Goal: Task Accomplishment & Management: Manage account settings

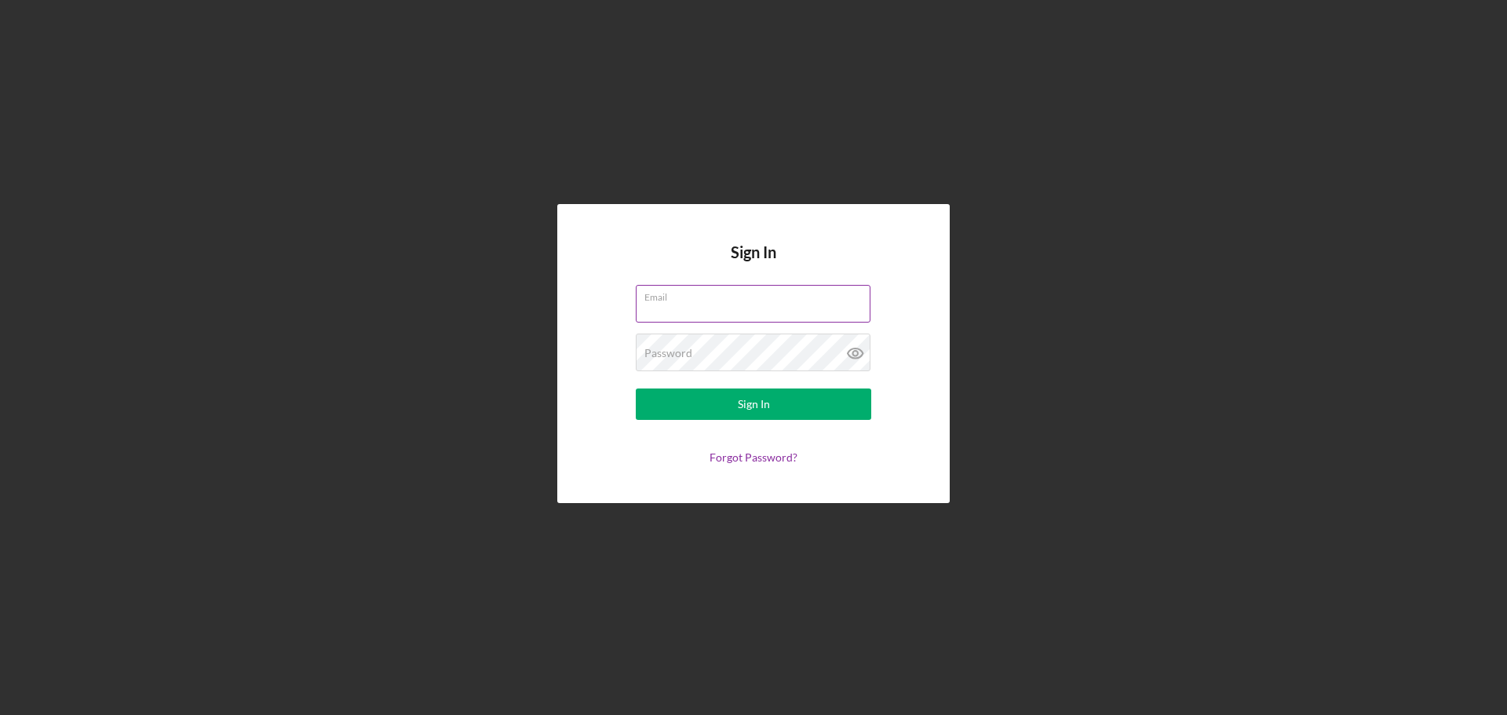
type input "[EMAIL_ADDRESS][DOMAIN_NAME]"
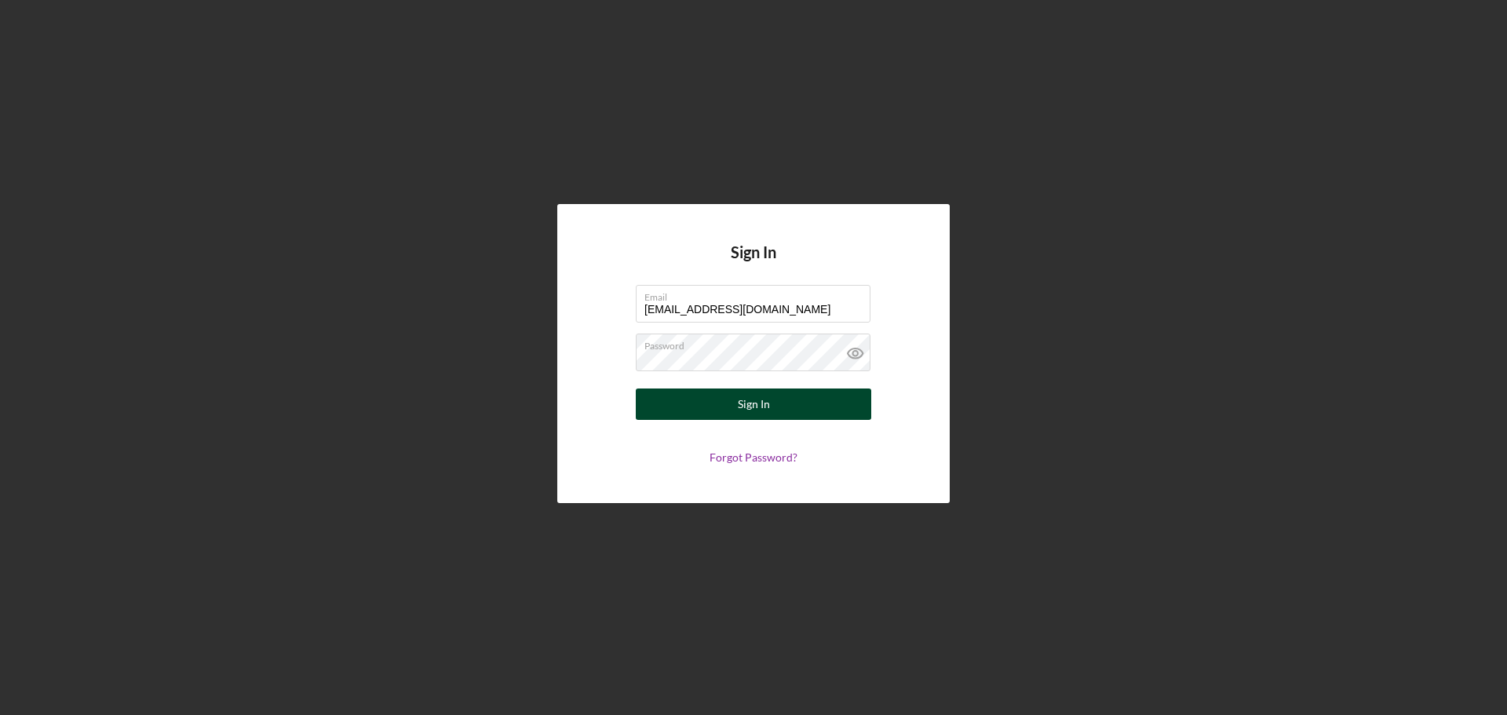
click at [759, 405] on div "Sign In" at bounding box center [754, 403] width 32 height 31
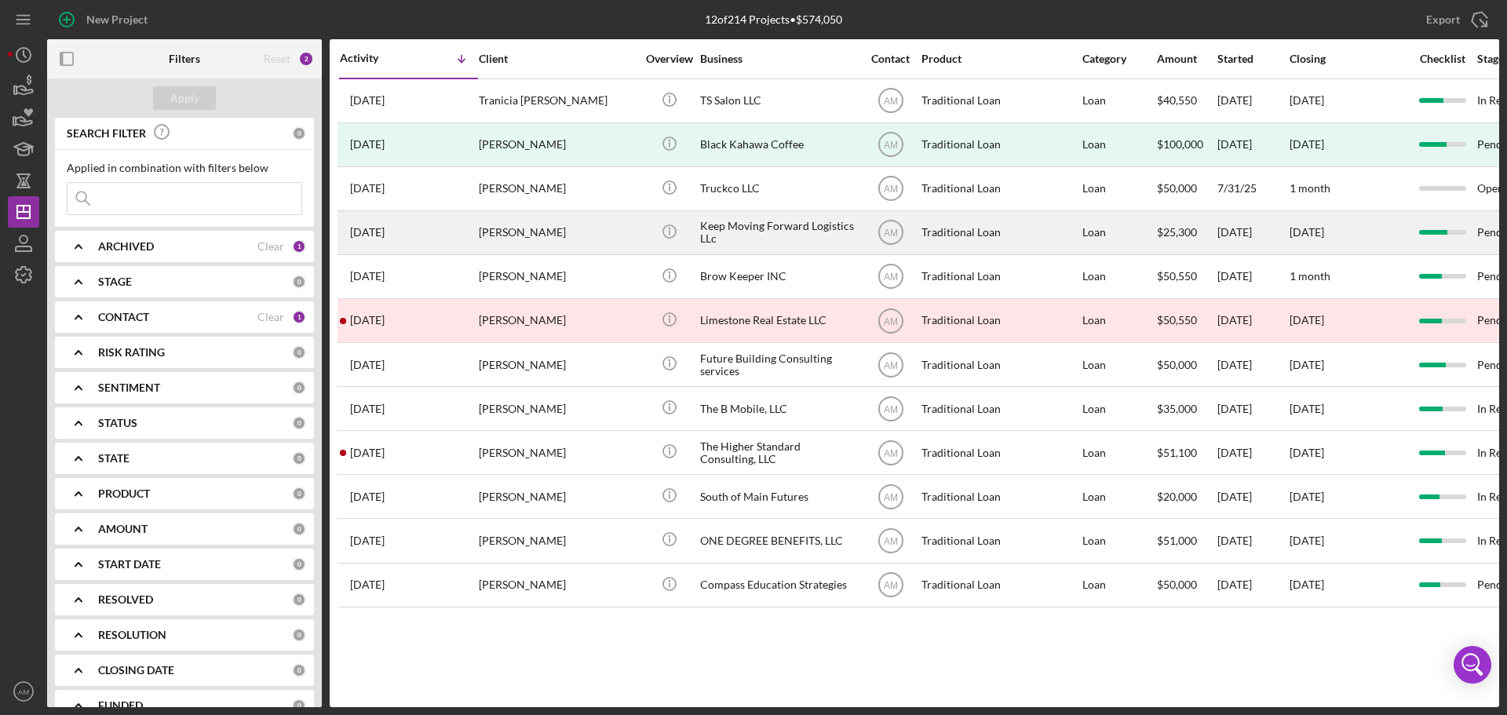
click at [529, 232] on div "Alfreda Dougherty" at bounding box center [557, 233] width 157 height 42
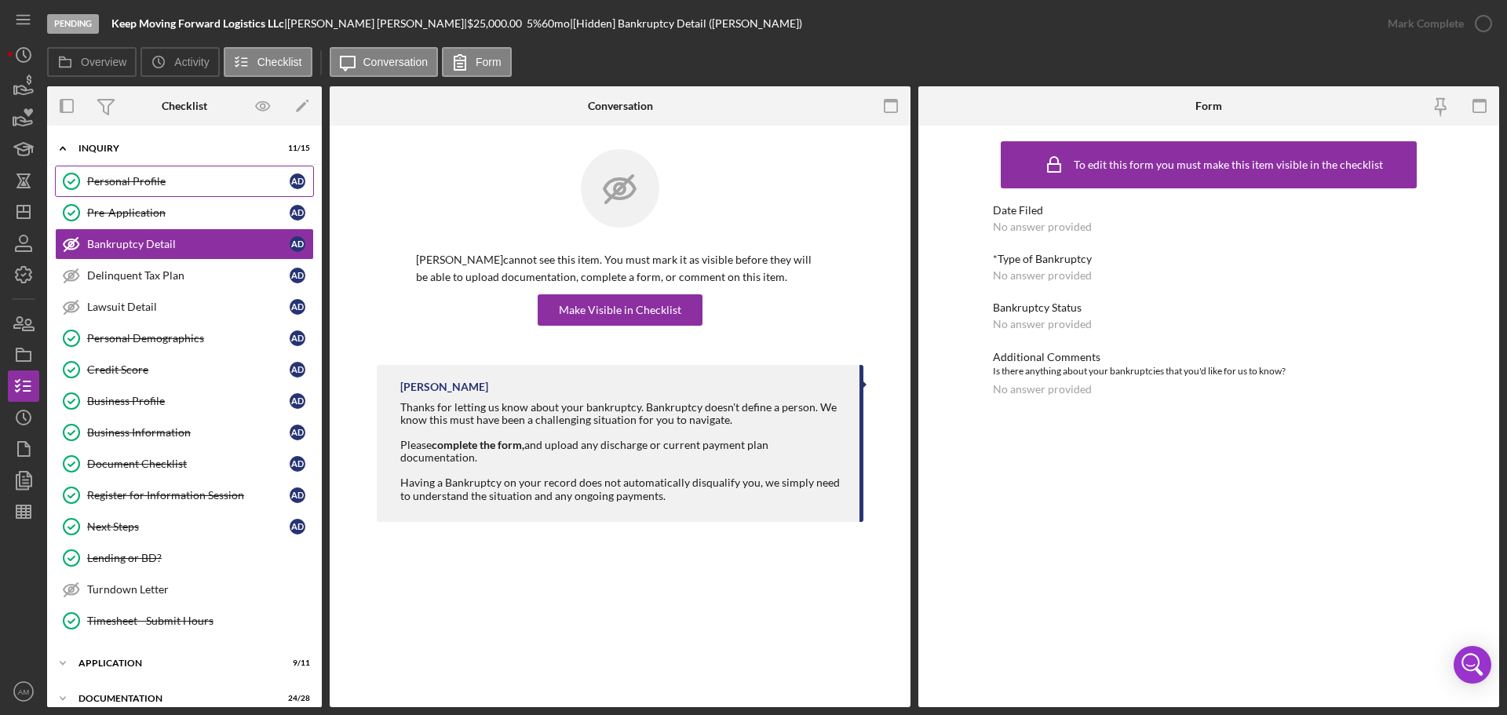
click at [128, 181] on div "Personal Profile" at bounding box center [188, 181] width 202 height 13
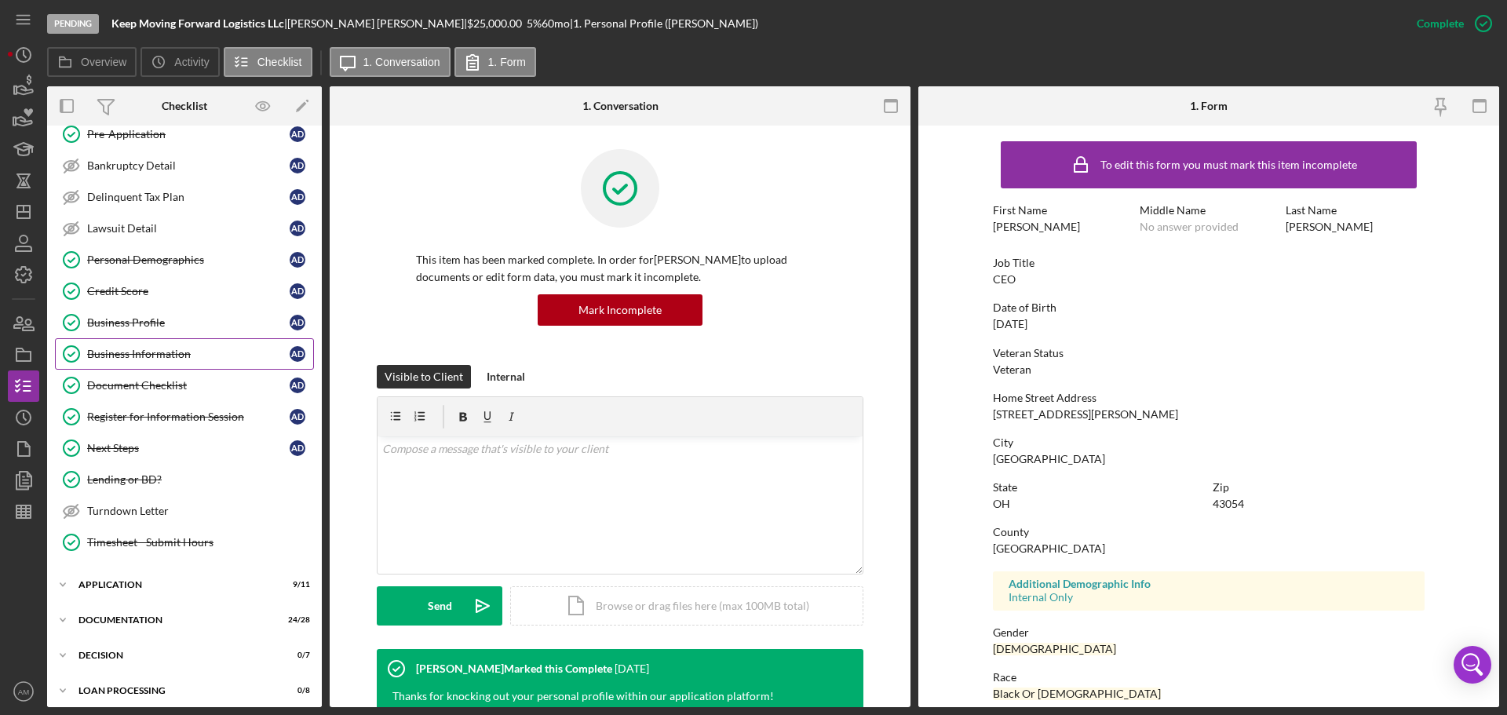
scroll to position [157, 0]
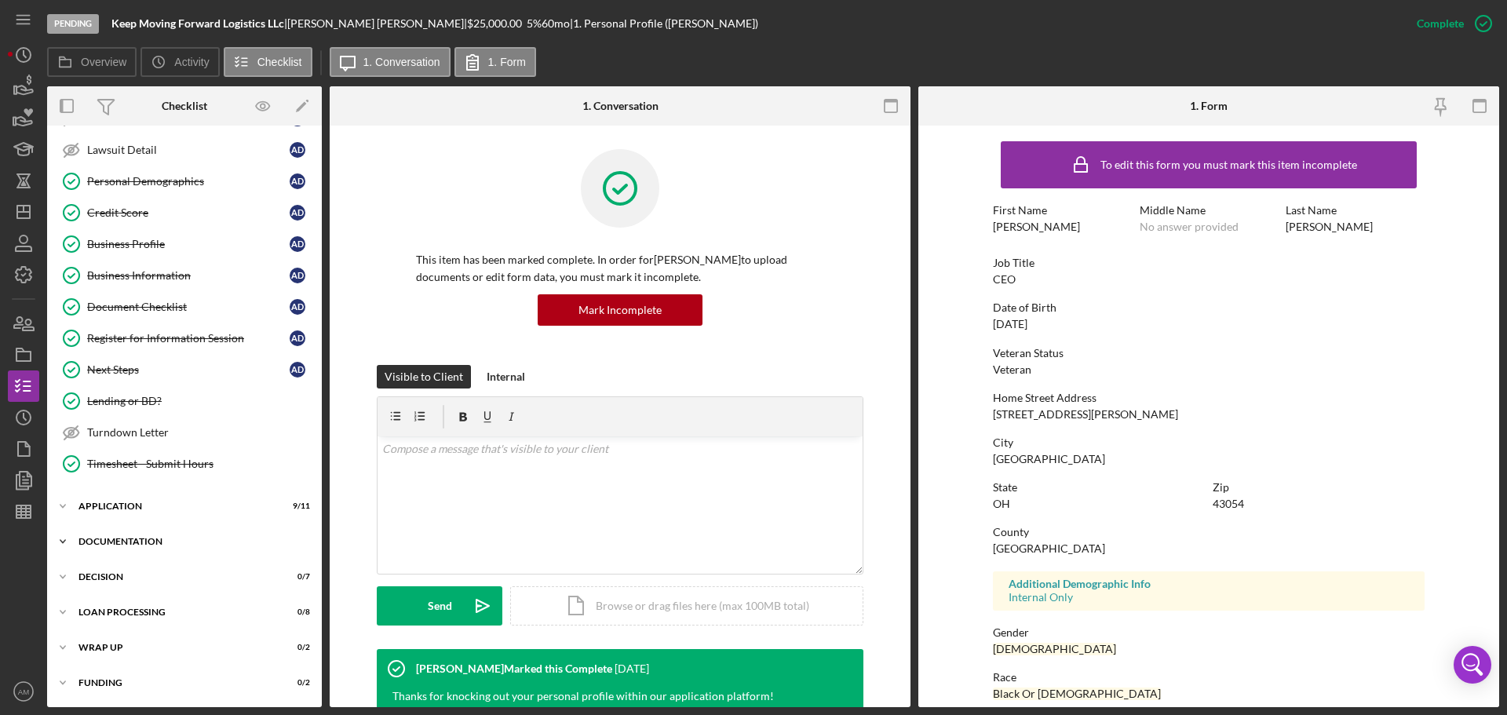
click at [127, 538] on div "Documentation" at bounding box center [190, 541] width 224 height 9
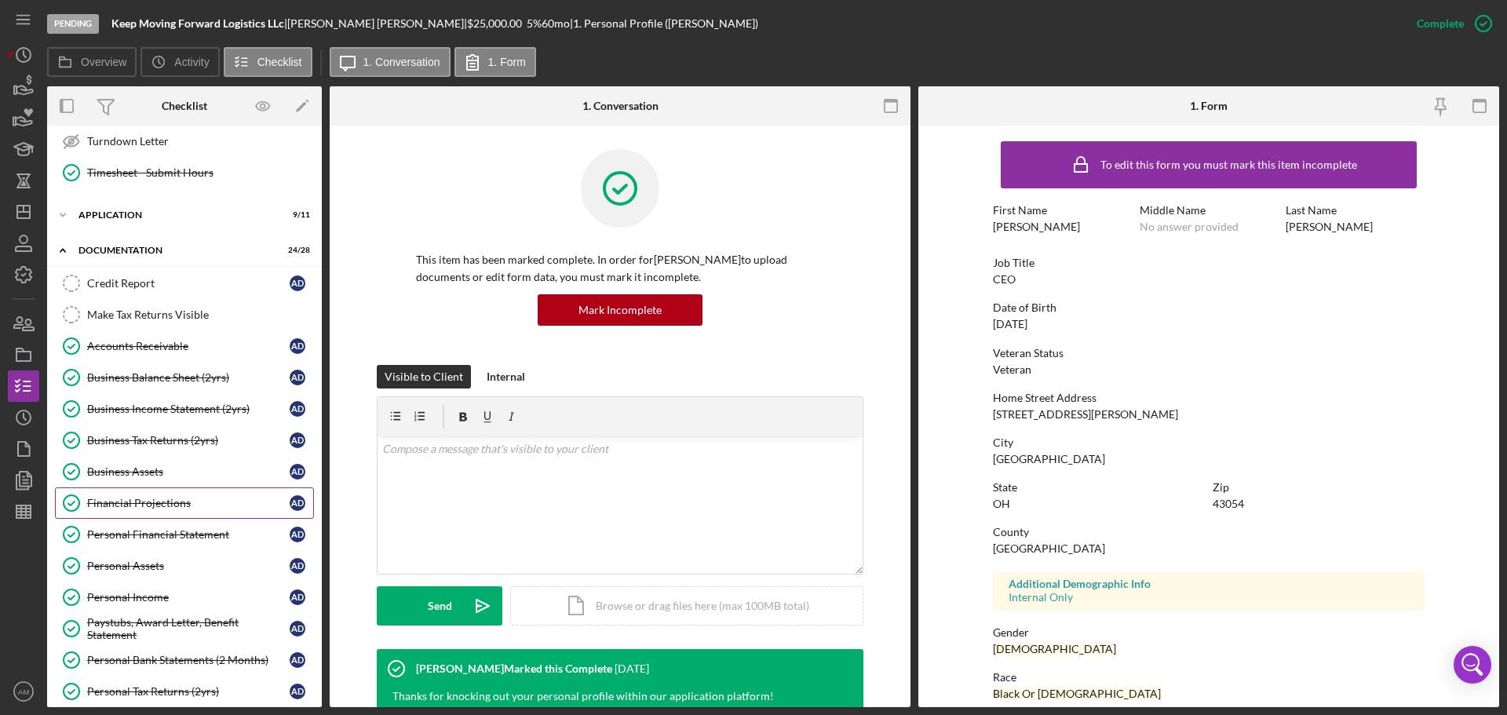
scroll to position [549, 0]
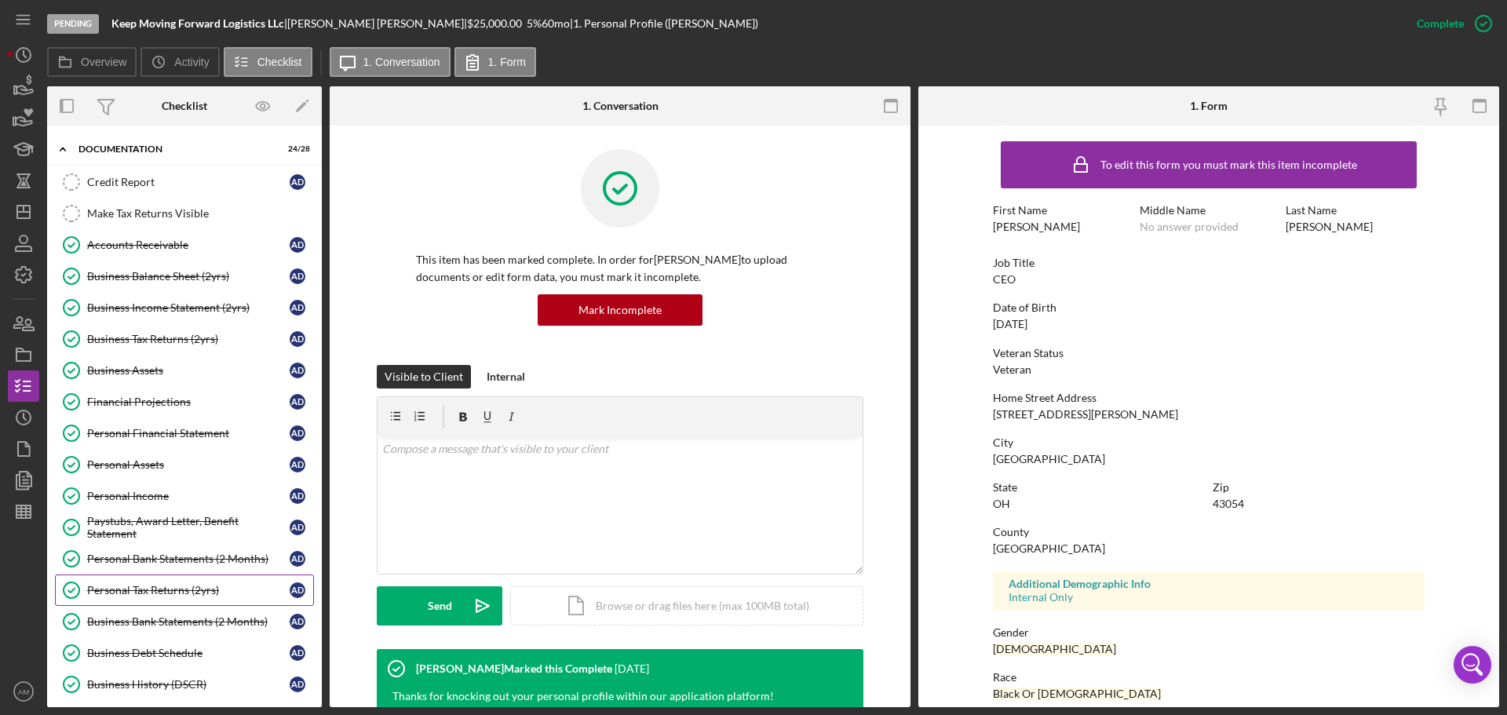
click at [159, 586] on div "Personal Tax Returns (2yrs)" at bounding box center [188, 590] width 202 height 13
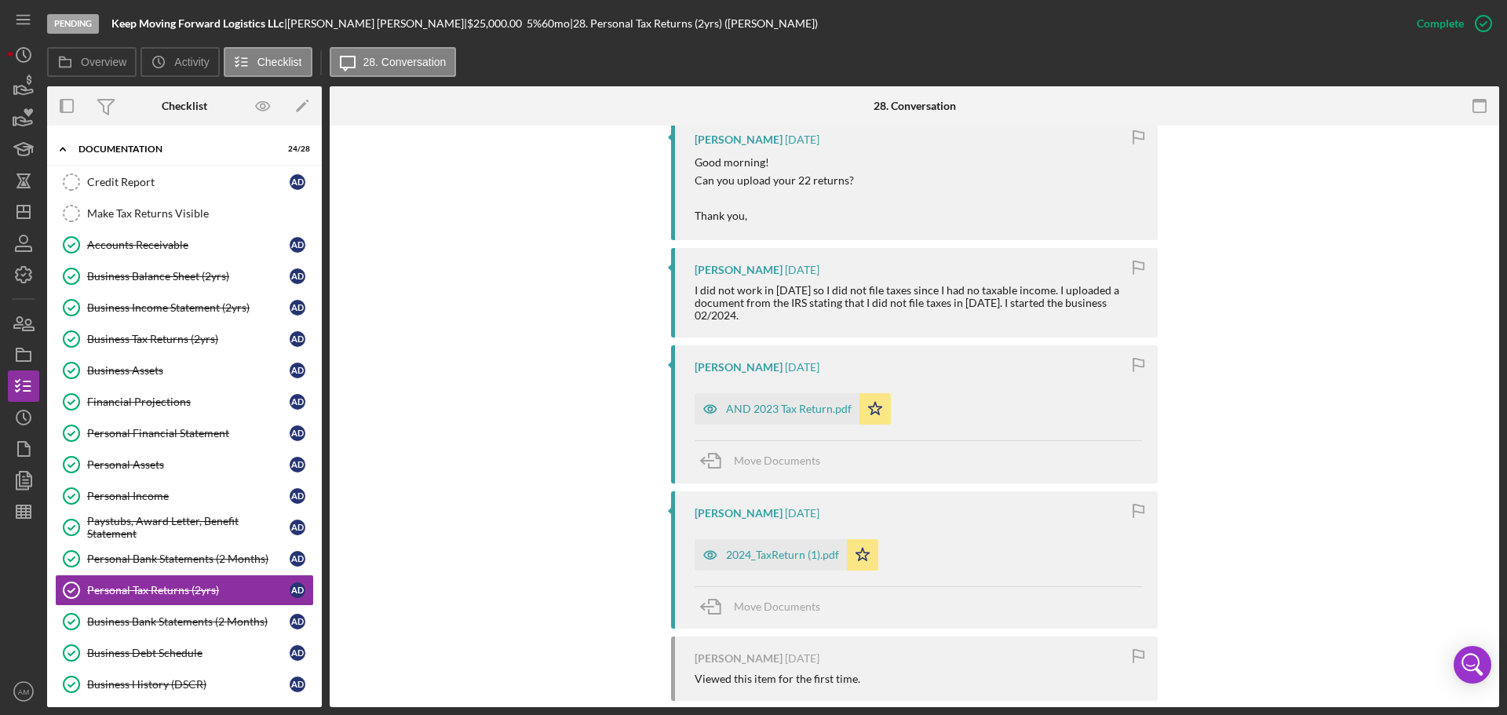
scroll to position [863, 0]
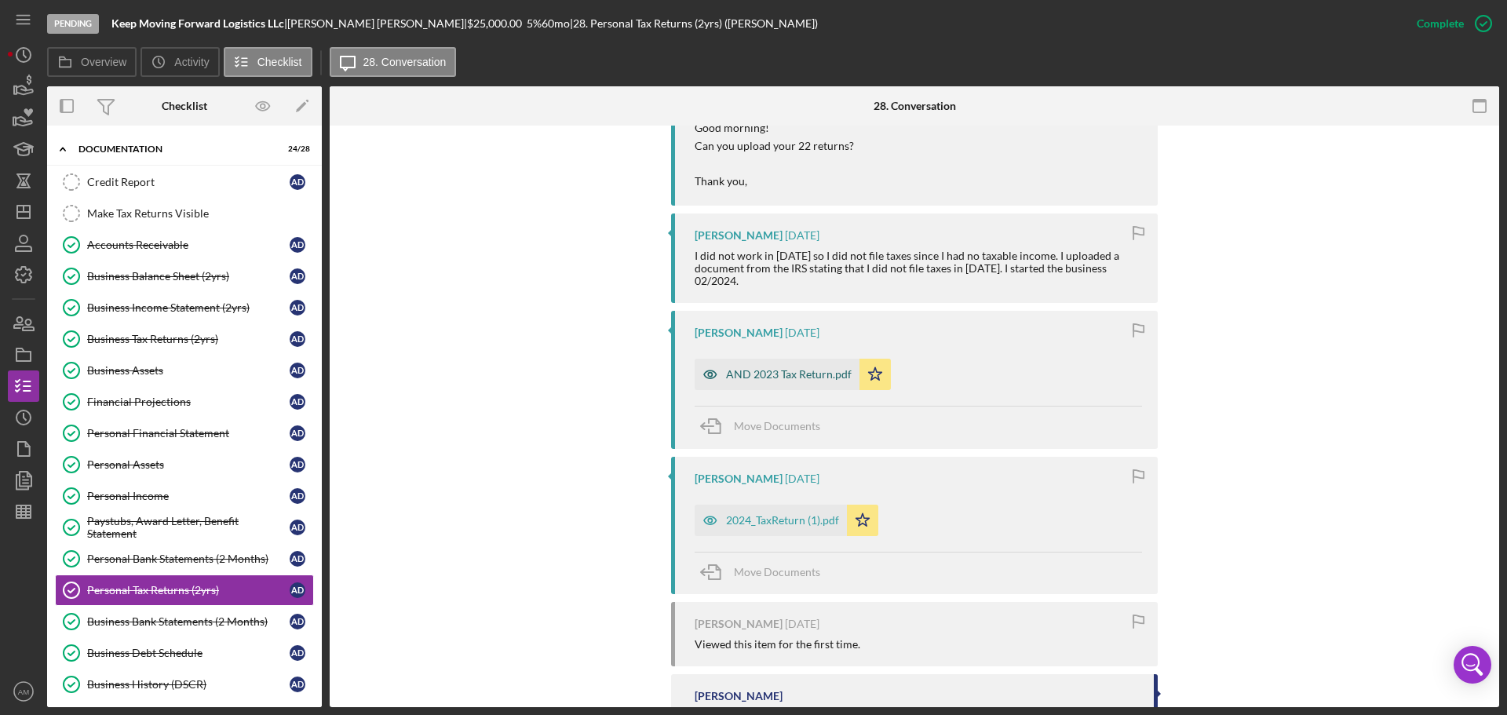
click at [777, 368] on div "AND 2023 Tax Return.pdf" at bounding box center [789, 374] width 126 height 13
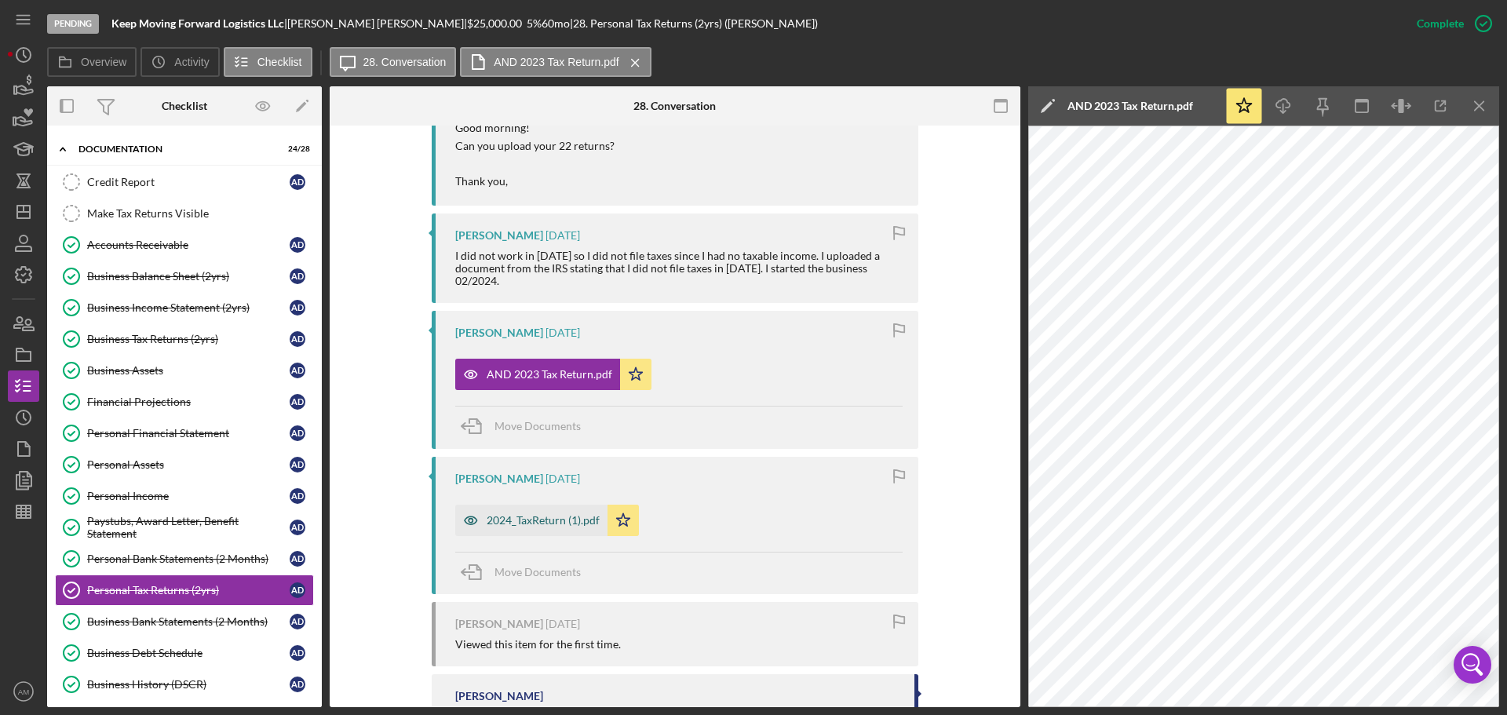
click at [554, 514] on div "2024_TaxReturn (1).pdf" at bounding box center [543, 520] width 113 height 13
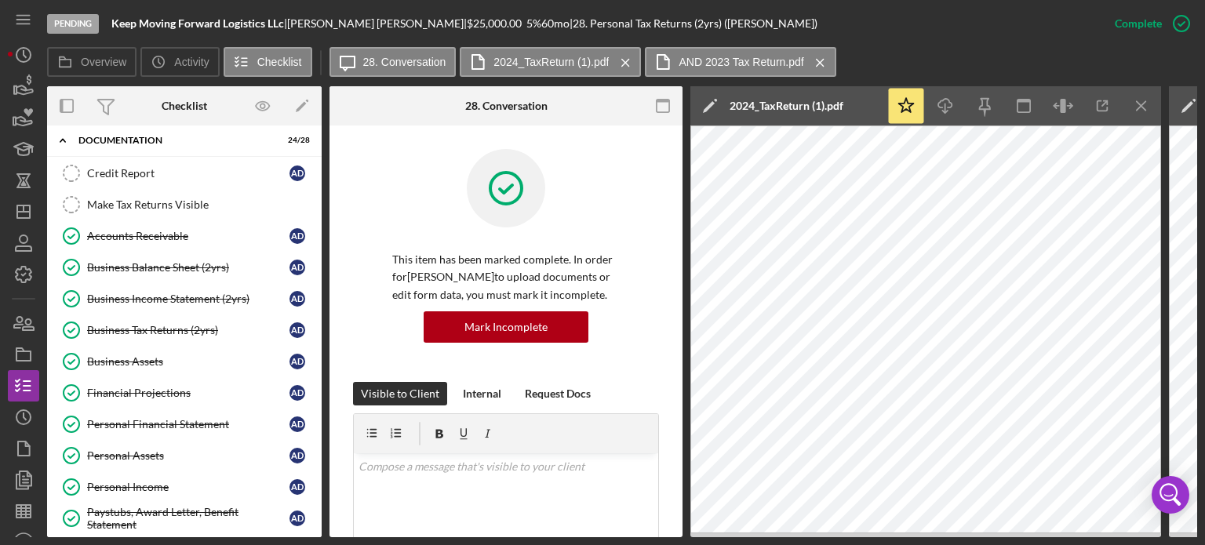
scroll to position [0, 0]
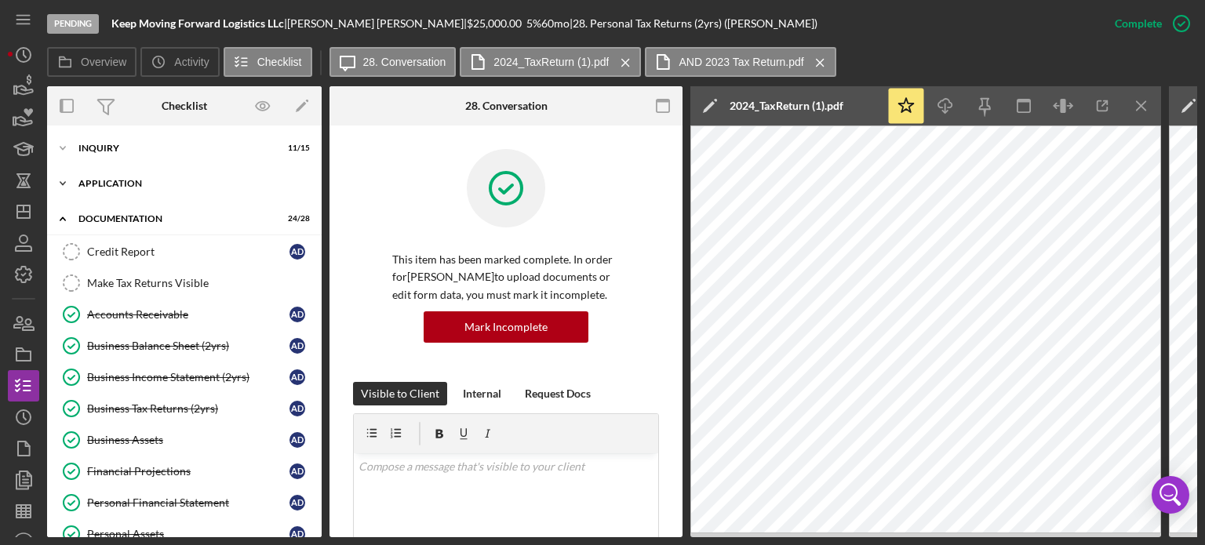
click at [129, 178] on div "Icon/Expander Application 9 / 11" at bounding box center [184, 183] width 275 height 31
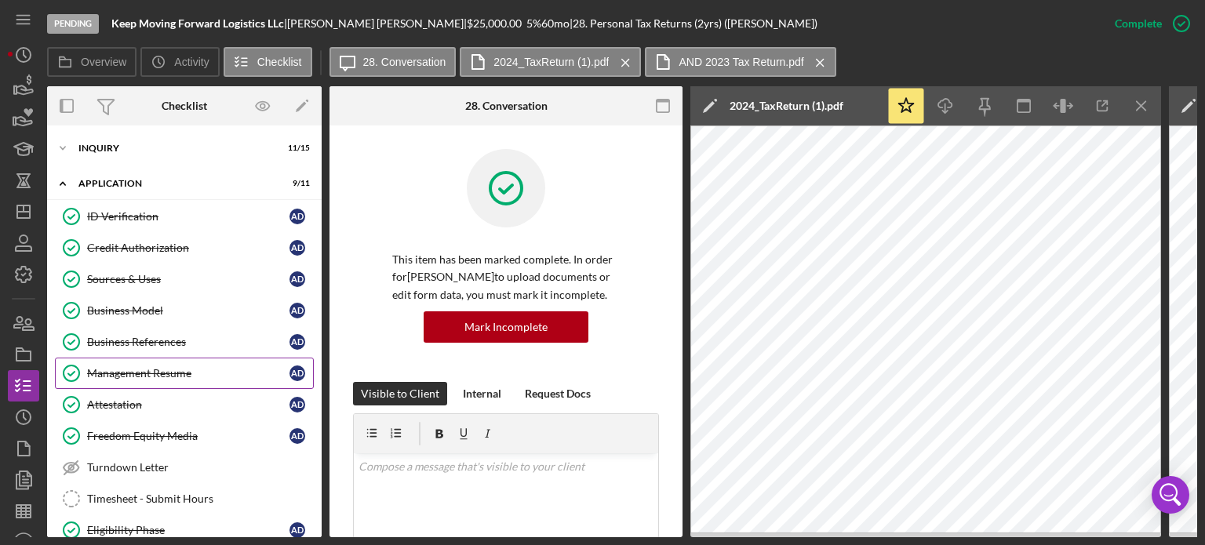
click at [139, 373] on div "Management Resume" at bounding box center [188, 373] width 202 height 13
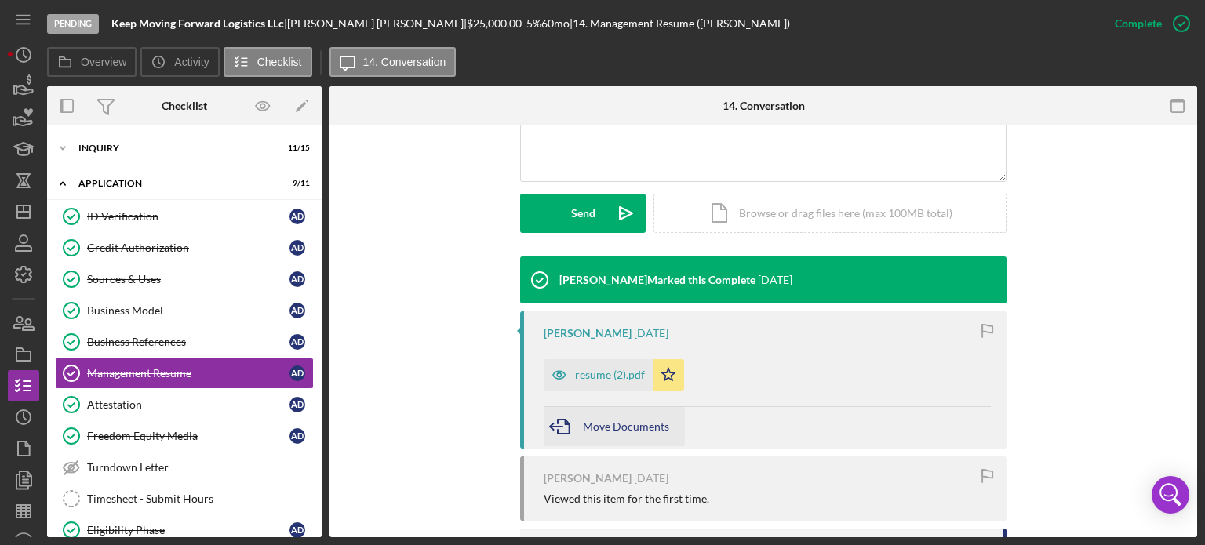
scroll to position [471, 0]
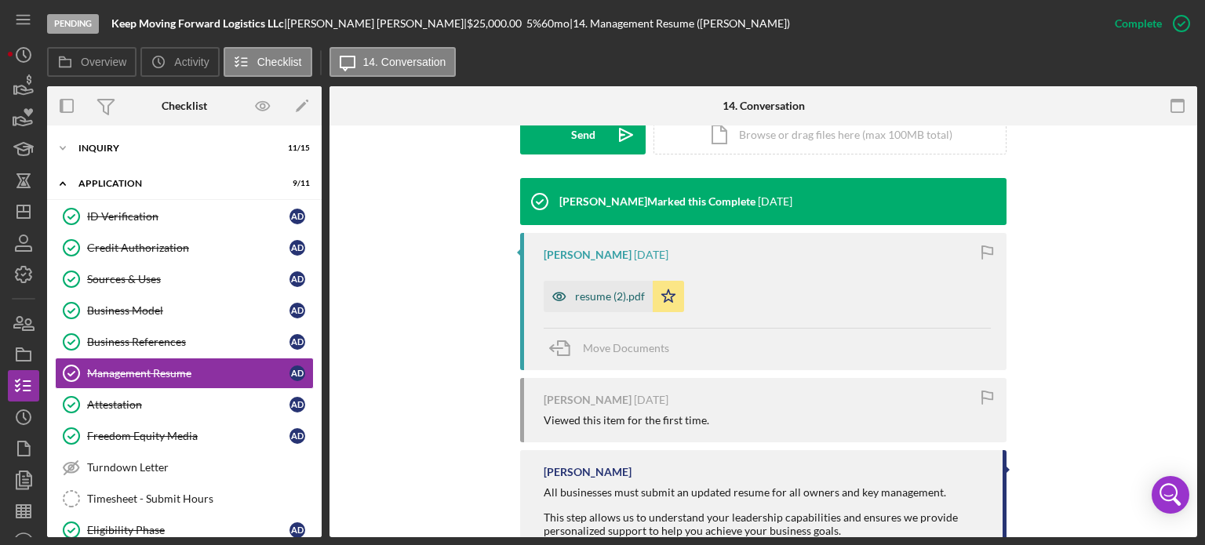
click at [596, 300] on div "resume (2).pdf" at bounding box center [610, 296] width 70 height 13
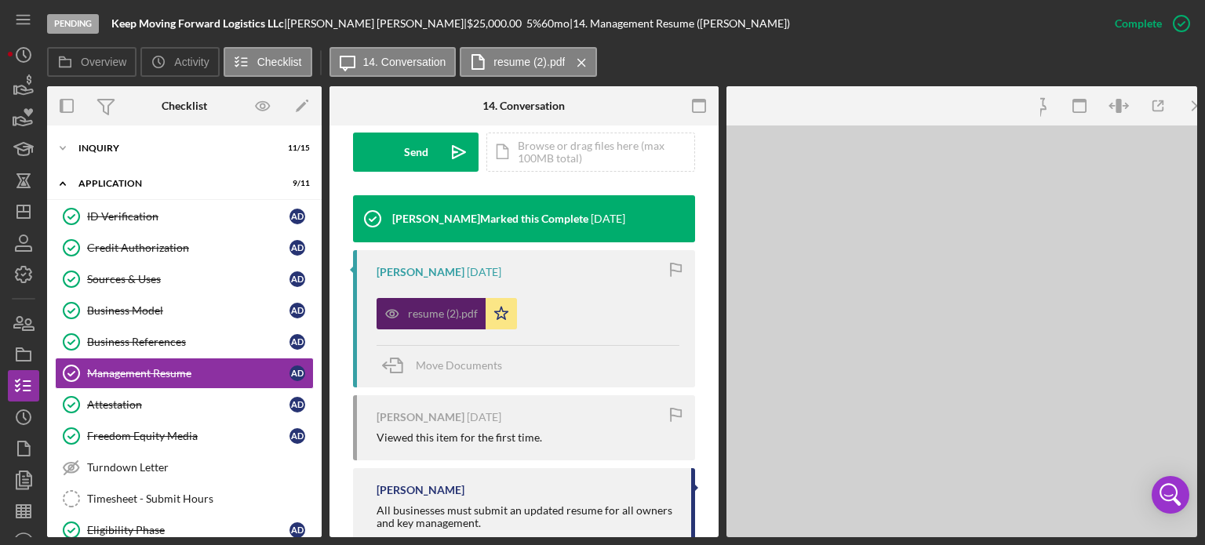
scroll to position [488, 0]
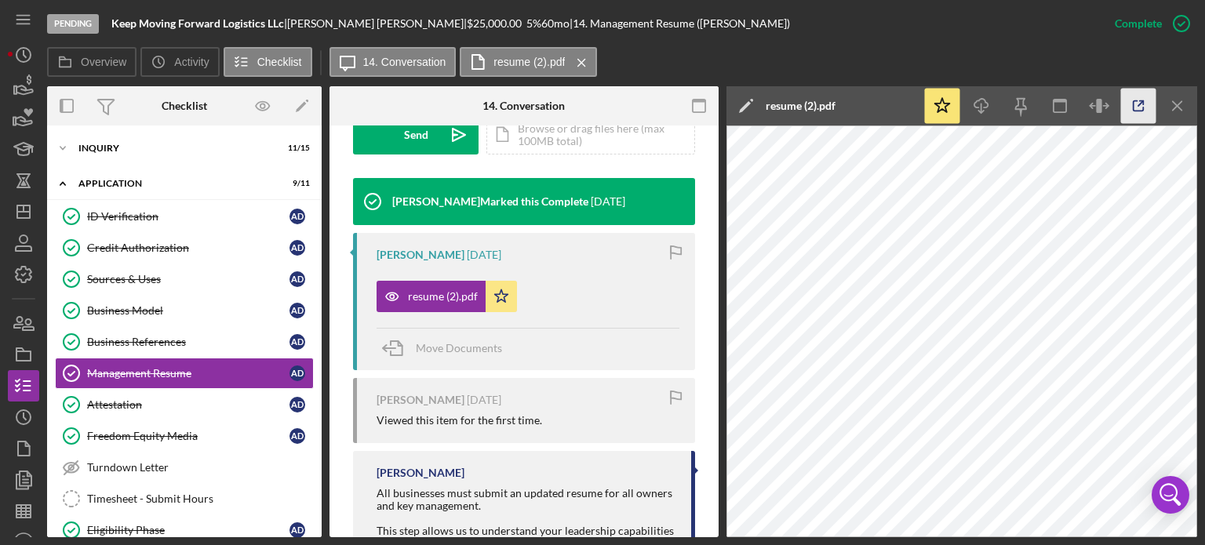
click at [1140, 93] on icon "button" at bounding box center [1138, 106] width 35 height 35
click at [1140, 106] on icon "button" at bounding box center [1138, 106] width 35 height 35
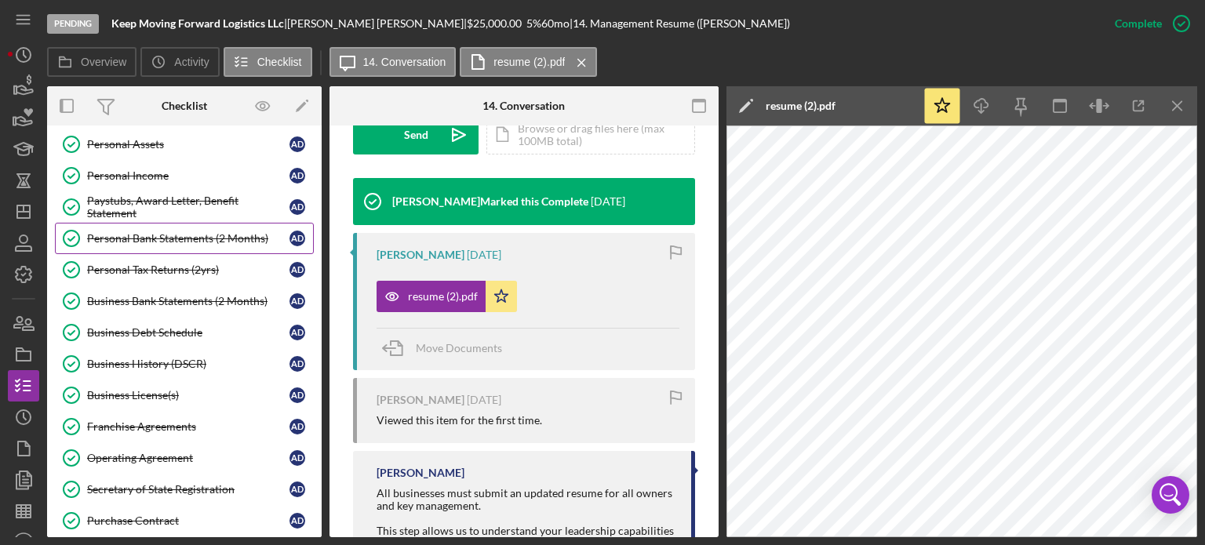
scroll to position [785, 0]
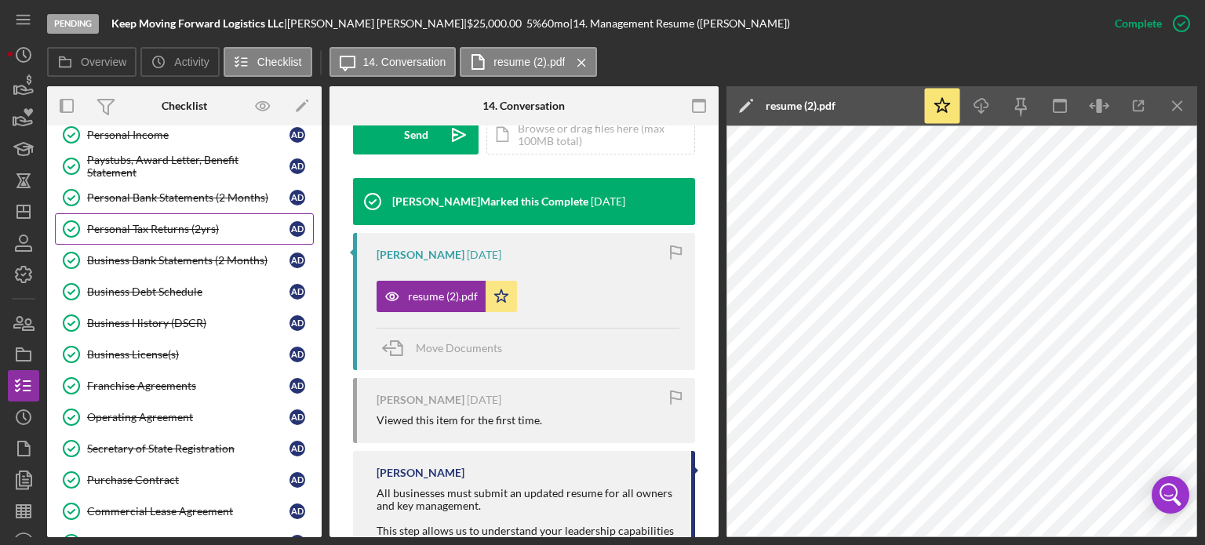
click at [158, 223] on div "Personal Tax Returns (2yrs)" at bounding box center [188, 229] width 202 height 13
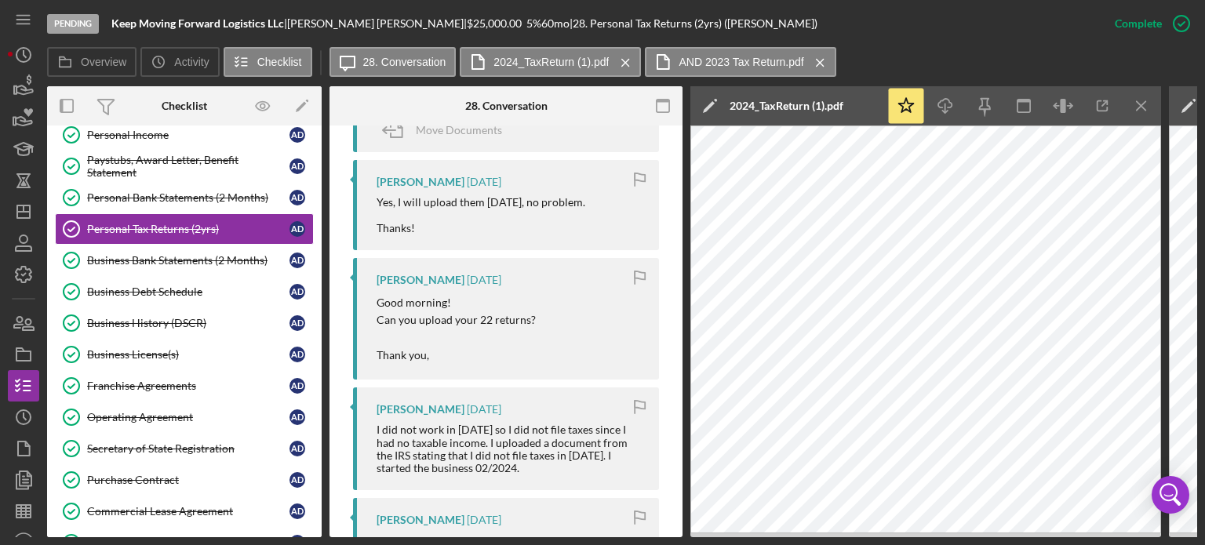
scroll to position [628, 0]
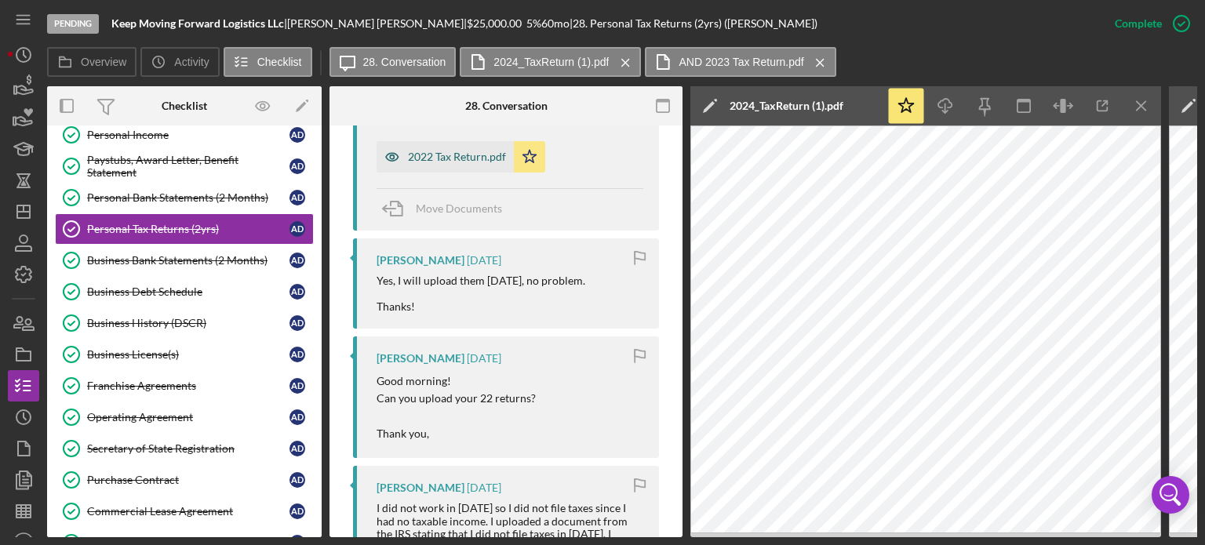
click at [436, 151] on div "2022 Tax Return.pdf" at bounding box center [457, 157] width 98 height 13
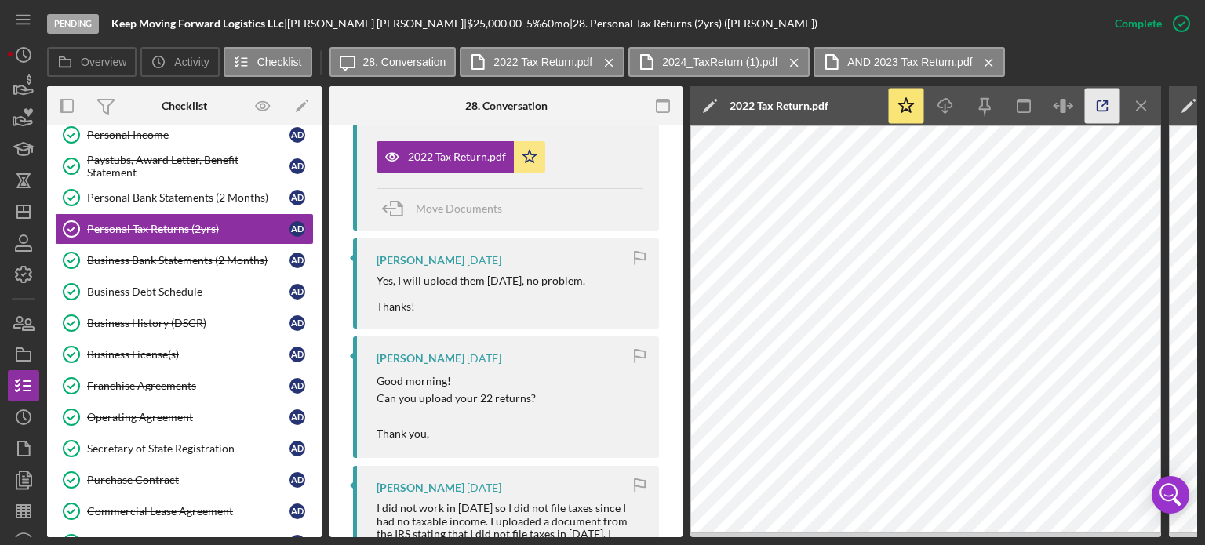
click at [1106, 108] on icon "button" at bounding box center [1102, 106] width 35 height 35
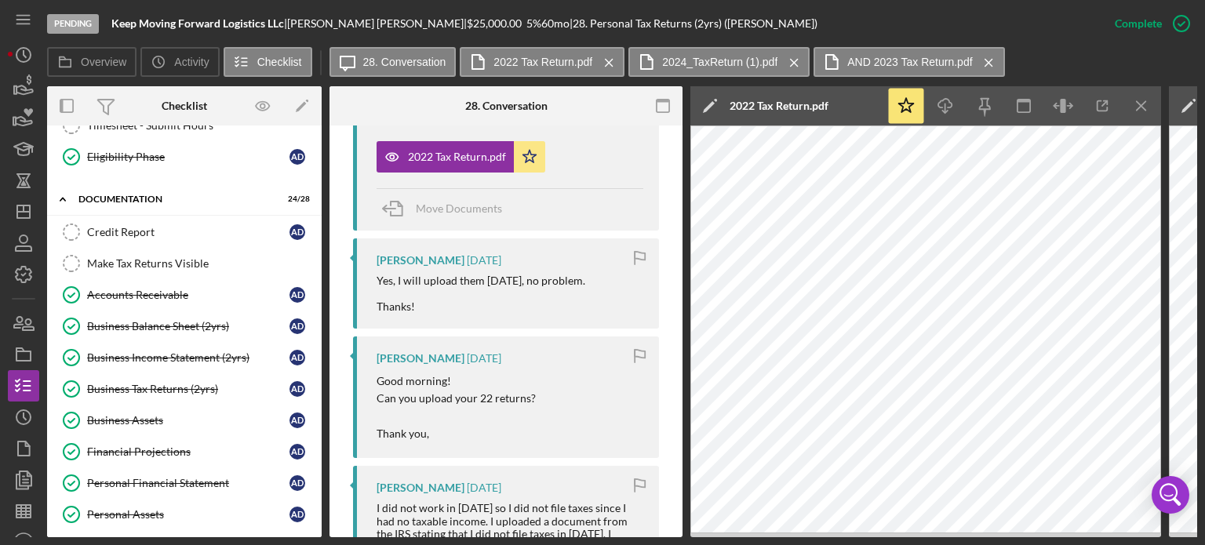
scroll to position [295, 0]
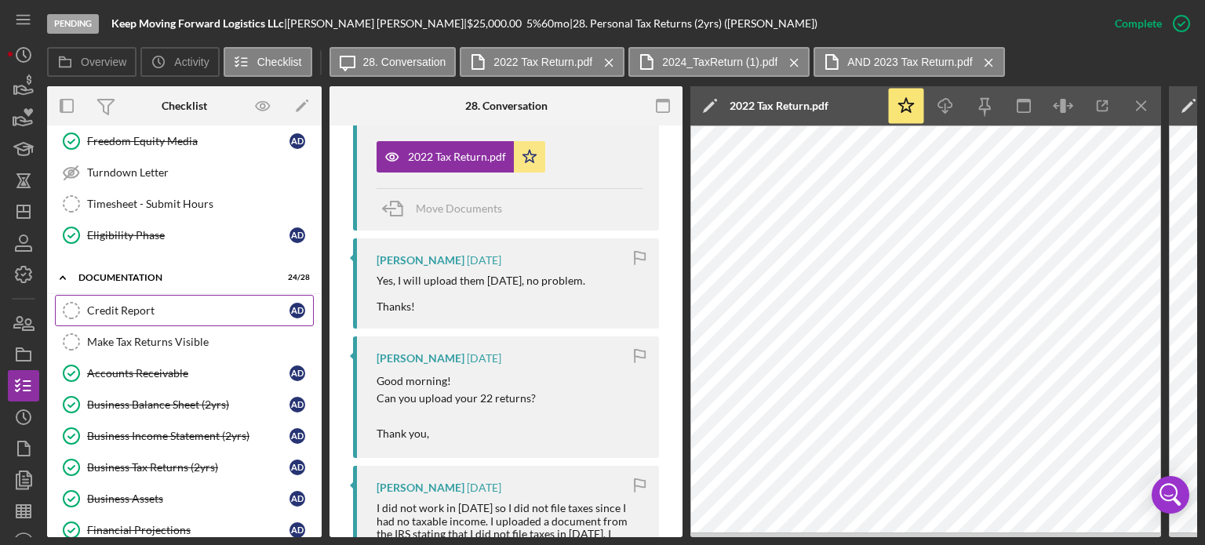
click at [116, 304] on div "Credit Report" at bounding box center [188, 310] width 202 height 13
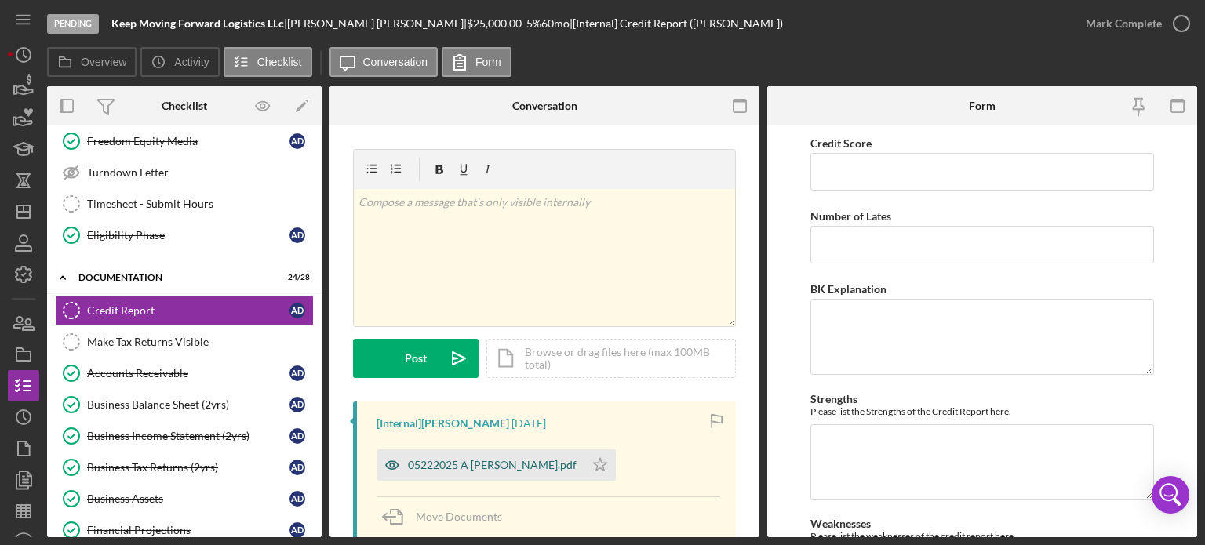
click at [426, 461] on div "05222025 A [PERSON_NAME].pdf" at bounding box center [492, 465] width 169 height 13
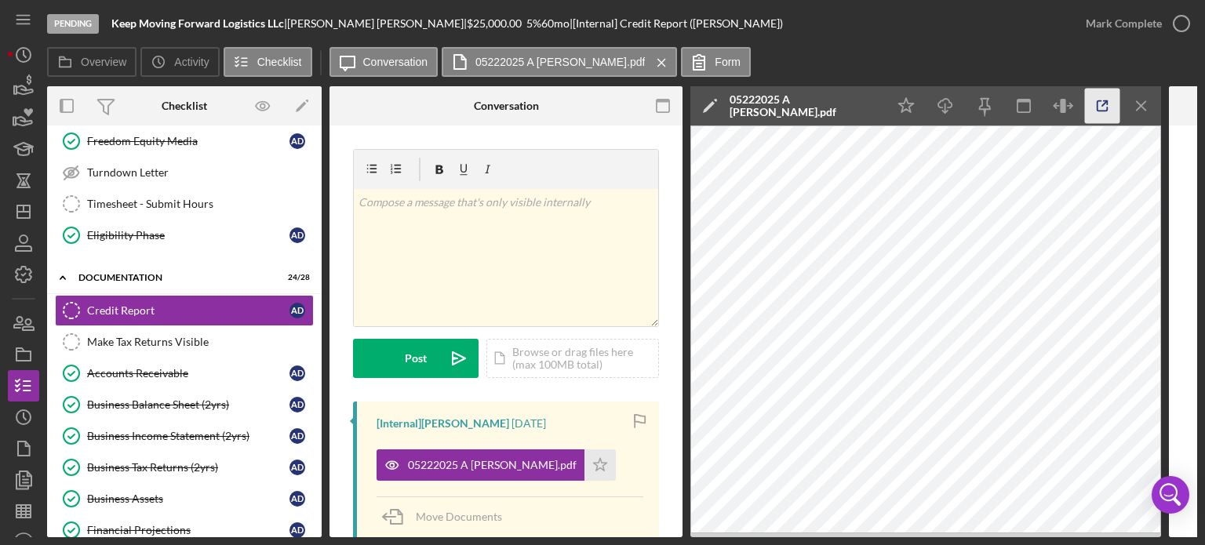
click at [1100, 106] on icon "button" at bounding box center [1102, 106] width 35 height 35
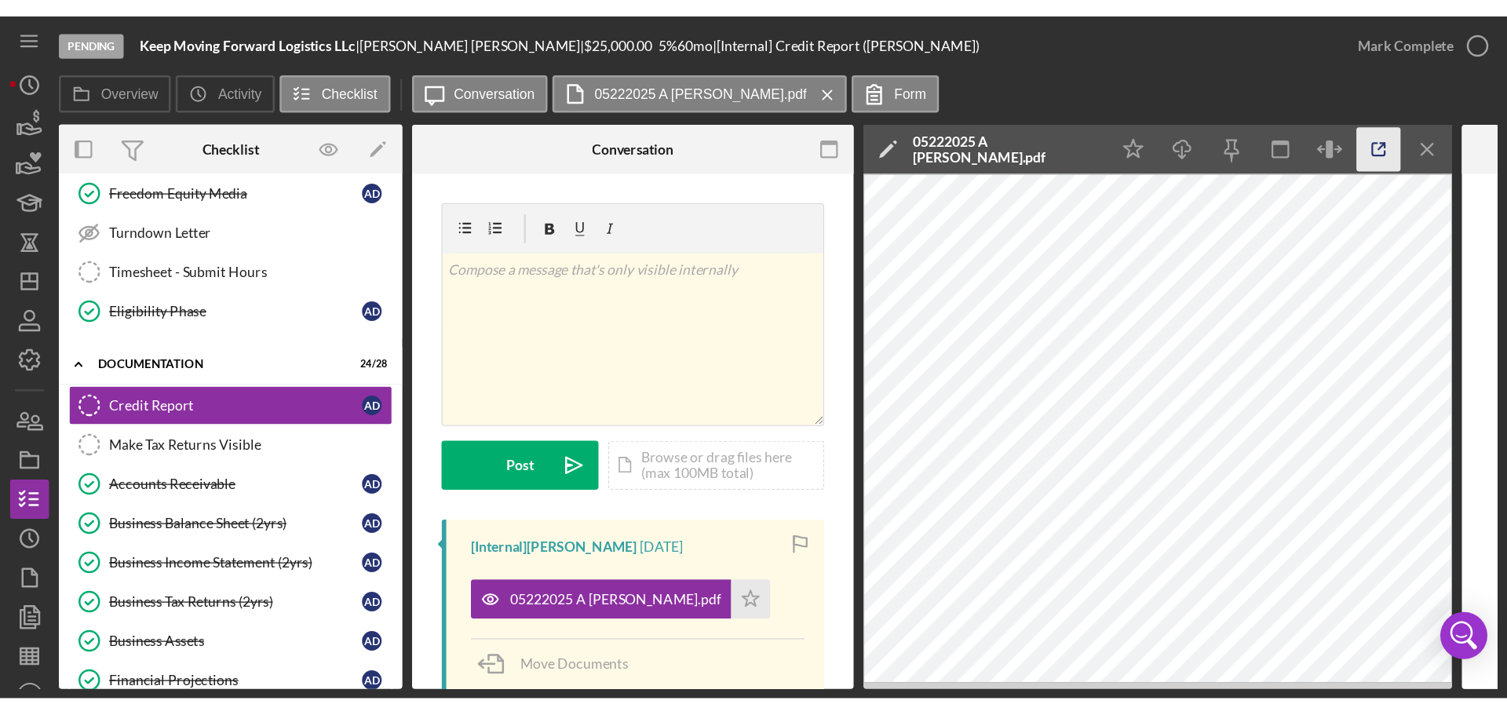
scroll to position [295, 0]
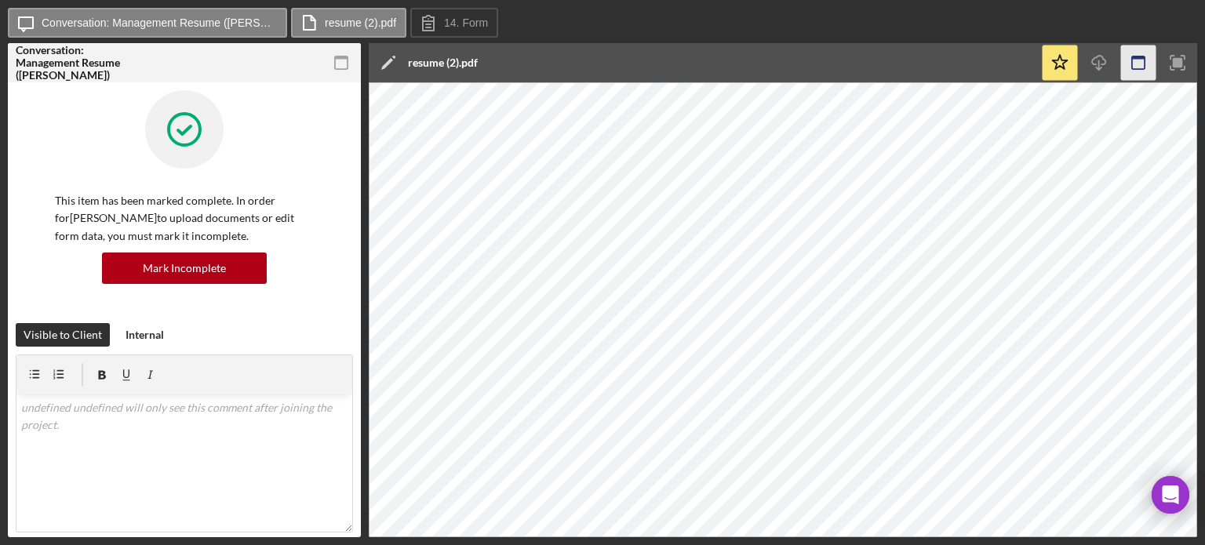
click at [1139, 62] on icon "button" at bounding box center [1138, 63] width 35 height 35
click at [387, 62] on polygon at bounding box center [387, 64] width 12 height 12
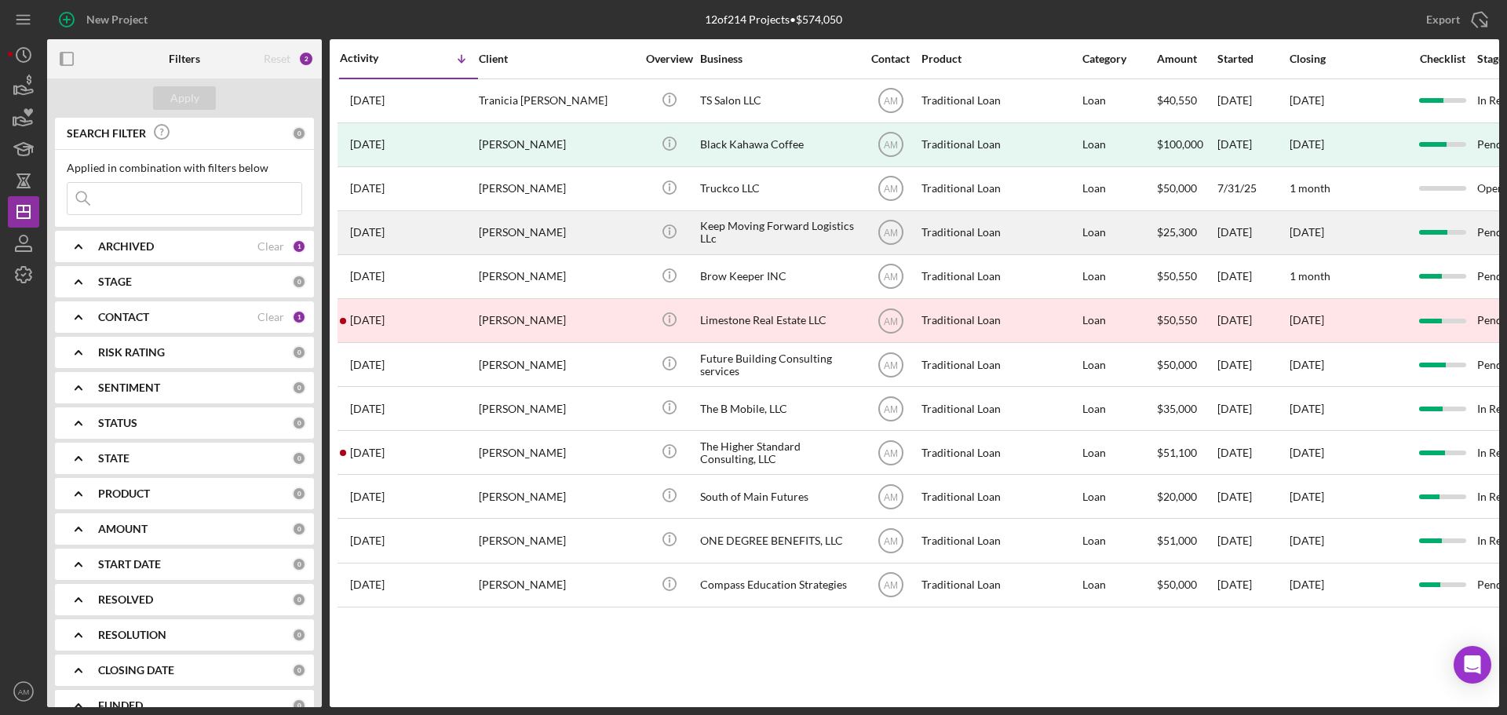
click at [539, 229] on div "[PERSON_NAME]" at bounding box center [557, 233] width 157 height 42
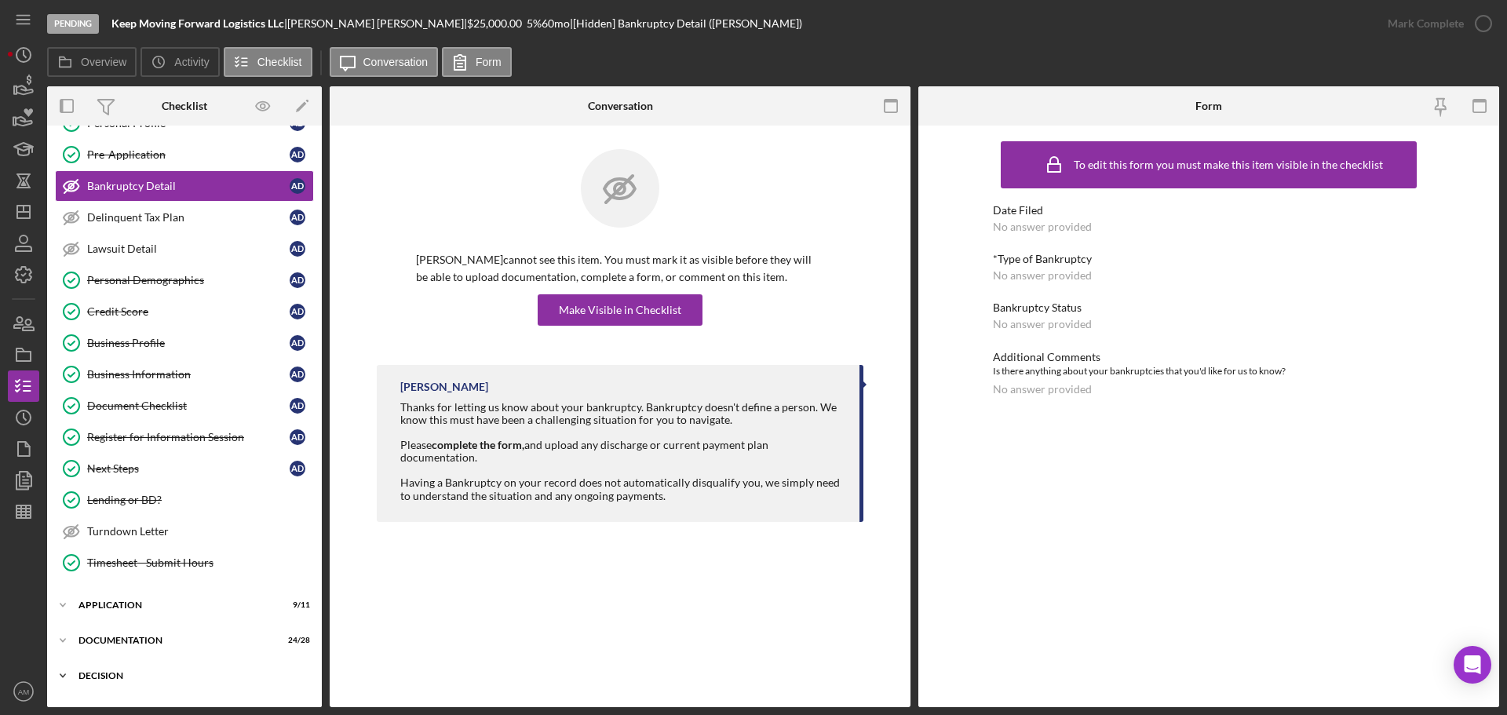
scroll to position [157, 0]
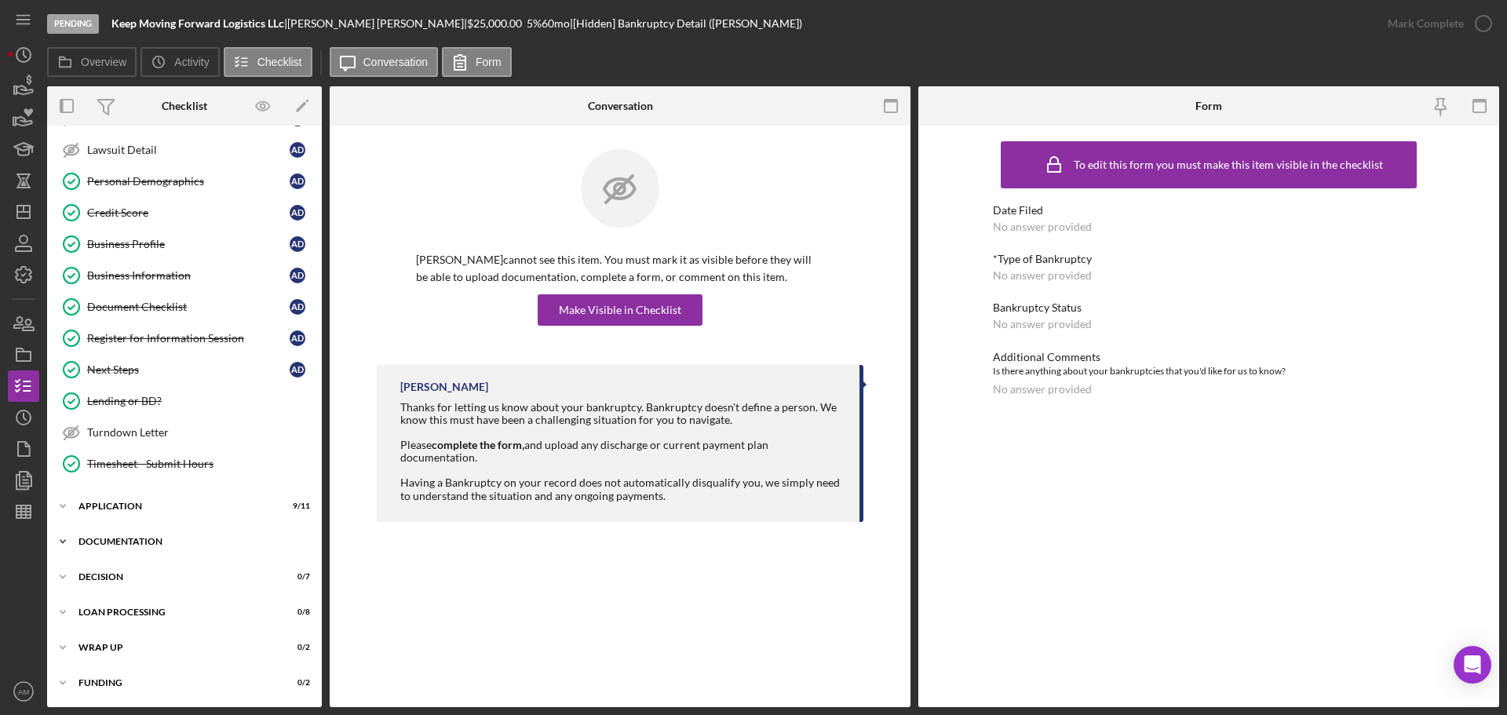
click at [140, 538] on div "Documentation" at bounding box center [190, 541] width 224 height 9
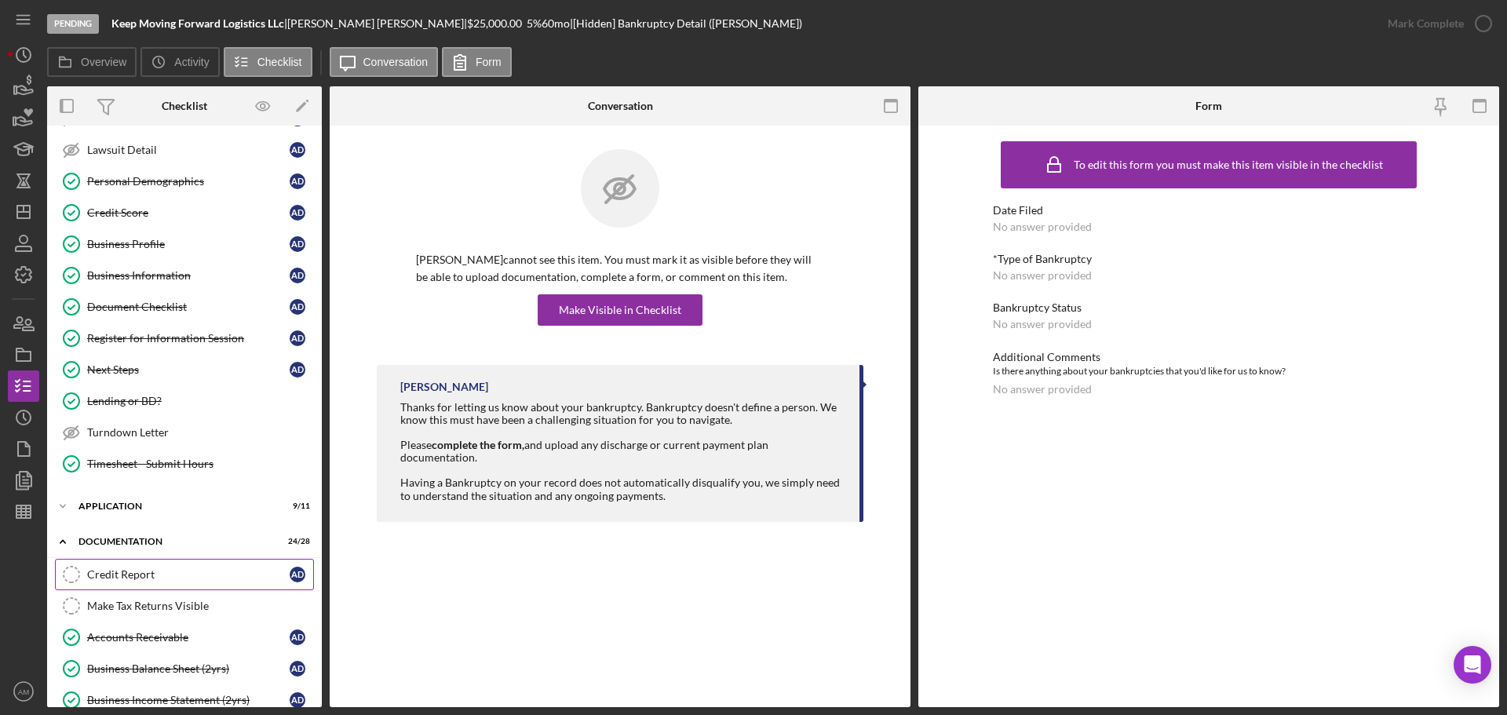
click at [123, 578] on div "Credit Report" at bounding box center [188, 574] width 202 height 13
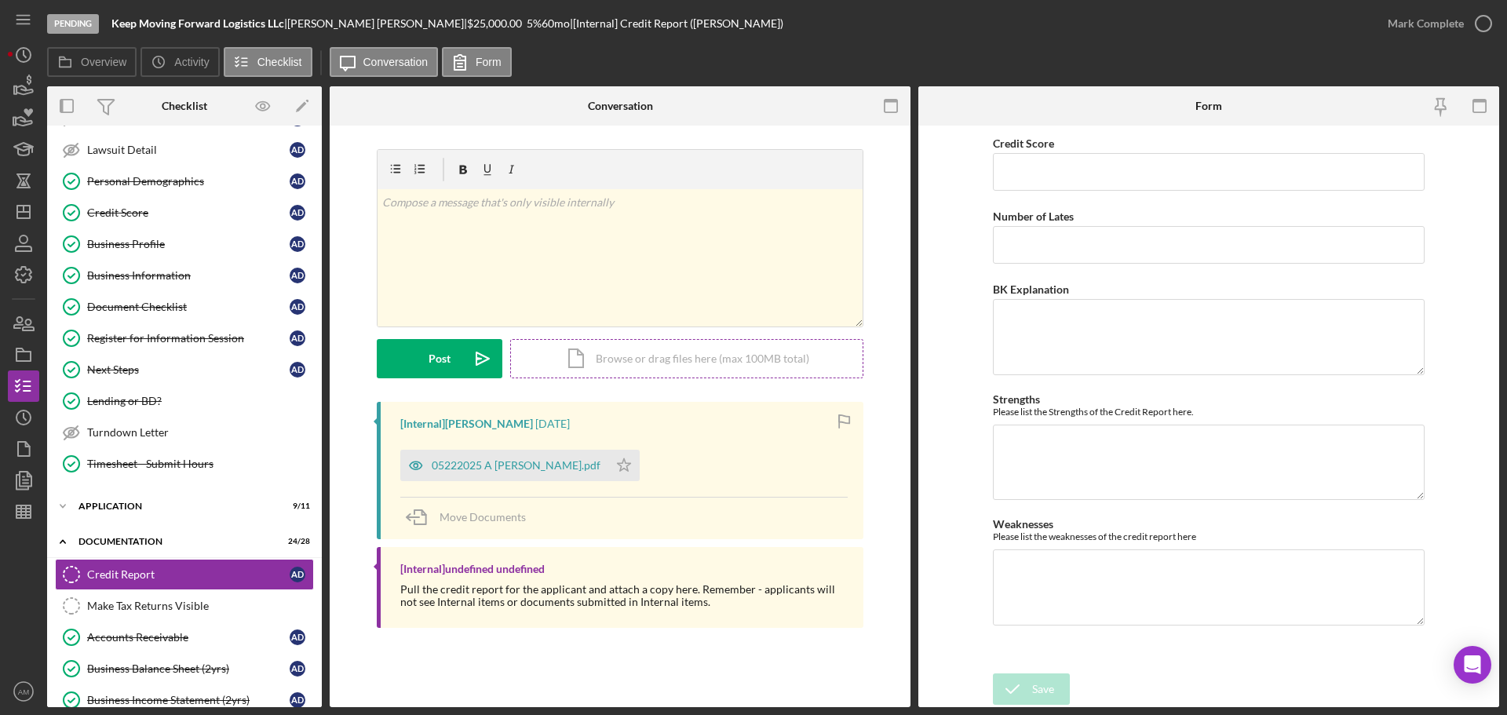
click at [622, 353] on div "Icon/Document Browse or drag files here (max 100MB total) Tap to choose files o…" at bounding box center [686, 358] width 353 height 39
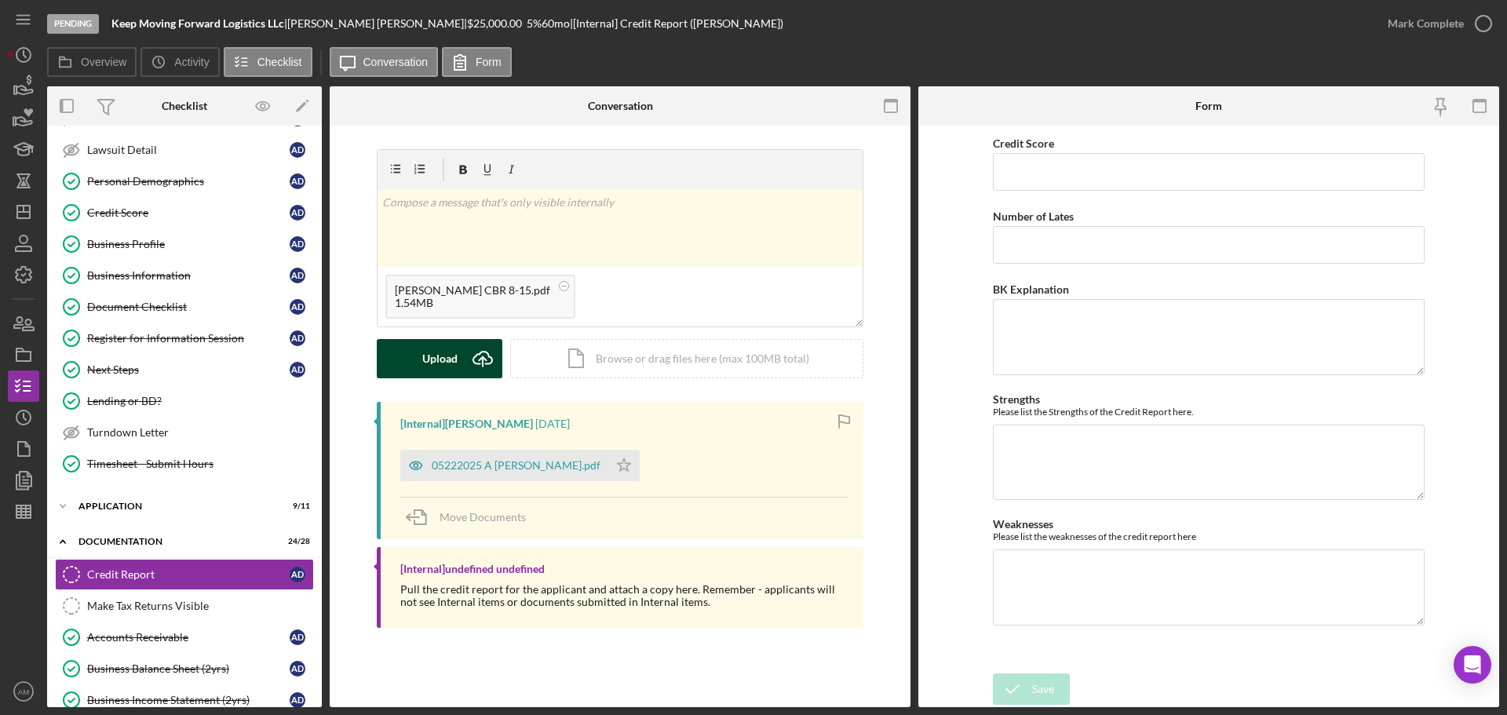
click at [437, 360] on div "Upload" at bounding box center [439, 358] width 35 height 39
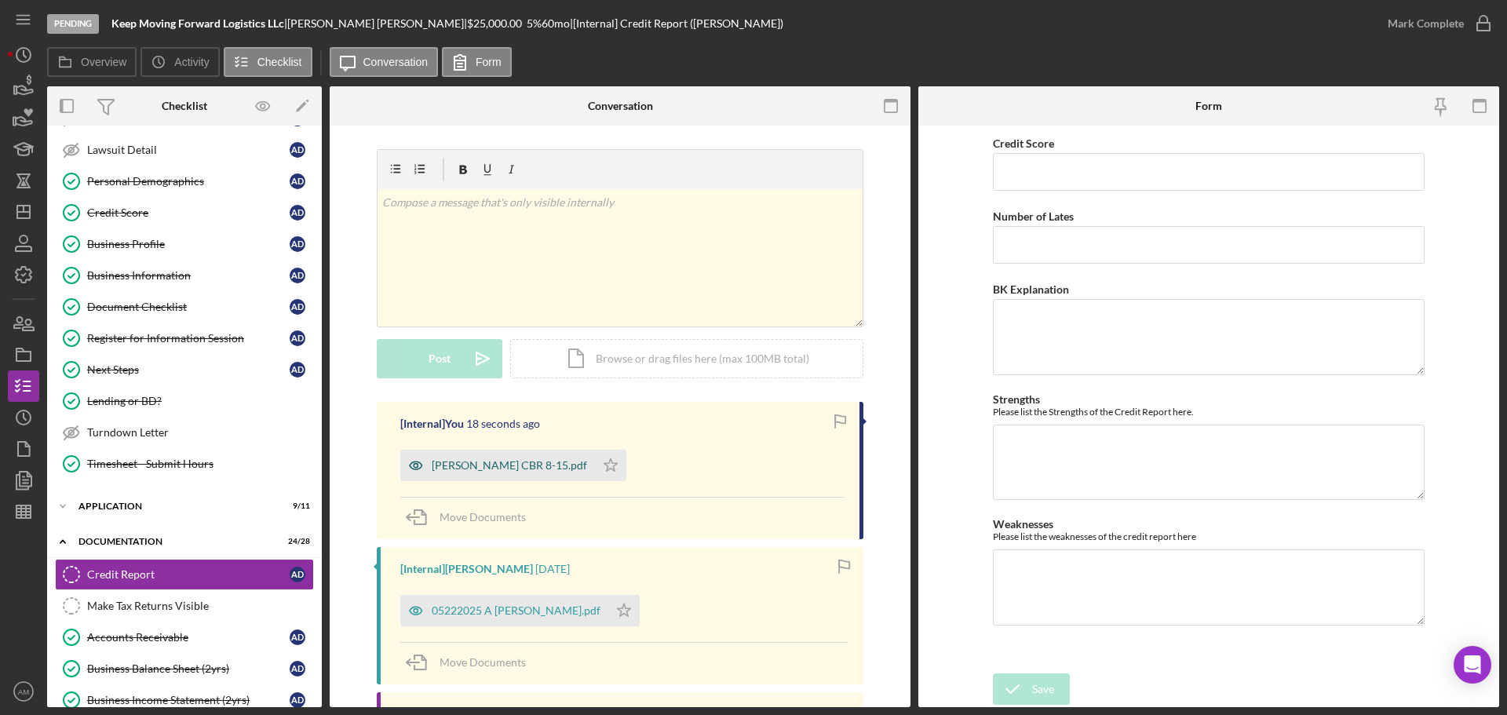
click at [523, 466] on div "[PERSON_NAME] CBR 8-15.pdf" at bounding box center [509, 465] width 155 height 13
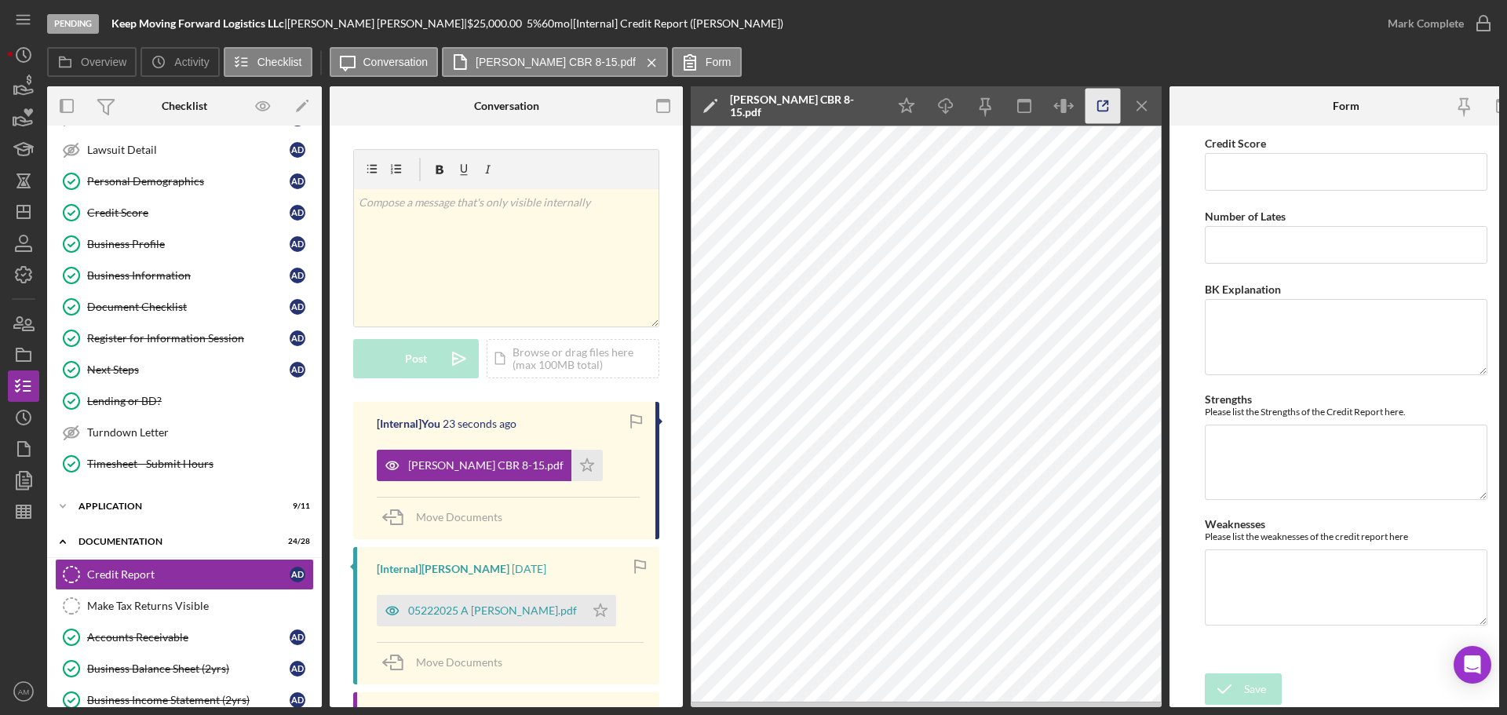
click at [1105, 104] on line "button" at bounding box center [1105, 103] width 5 height 5
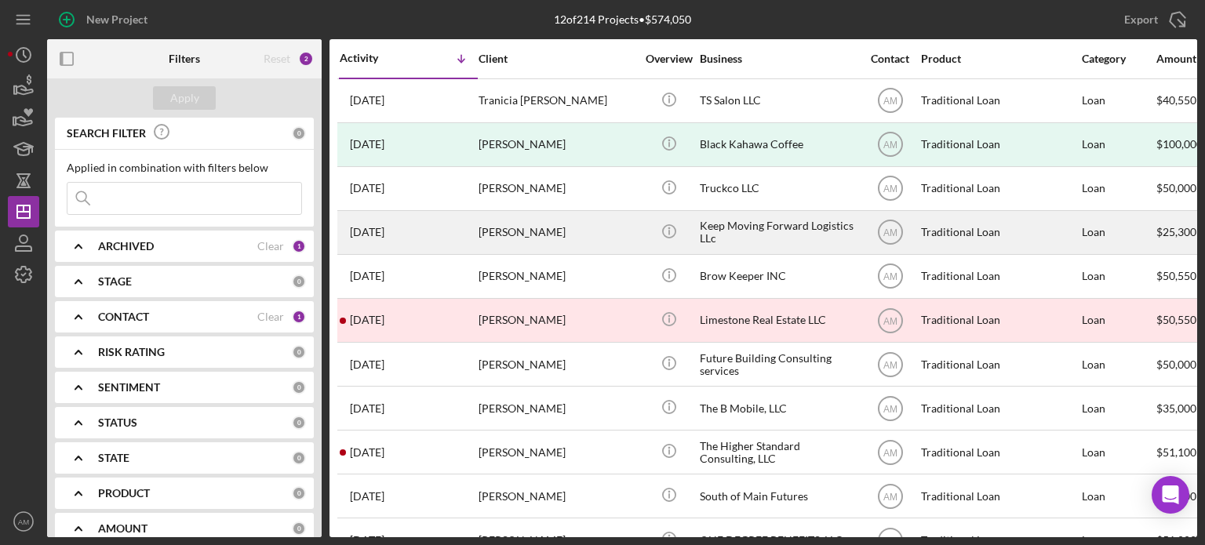
click at [524, 233] on div "[PERSON_NAME]" at bounding box center [557, 233] width 157 height 42
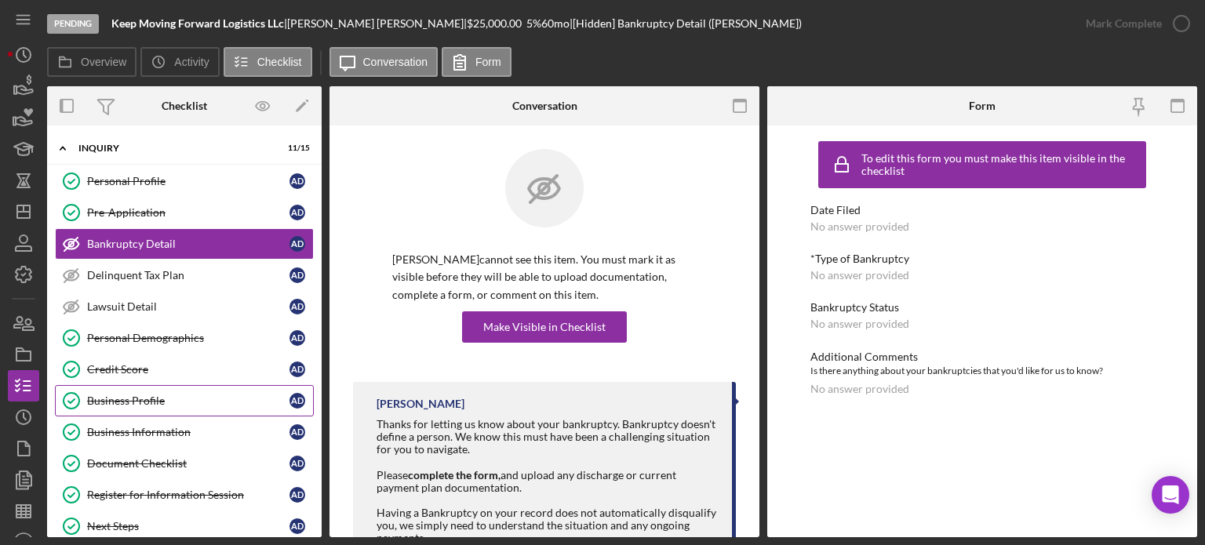
click at [152, 399] on div "Business Profile" at bounding box center [188, 401] width 202 height 13
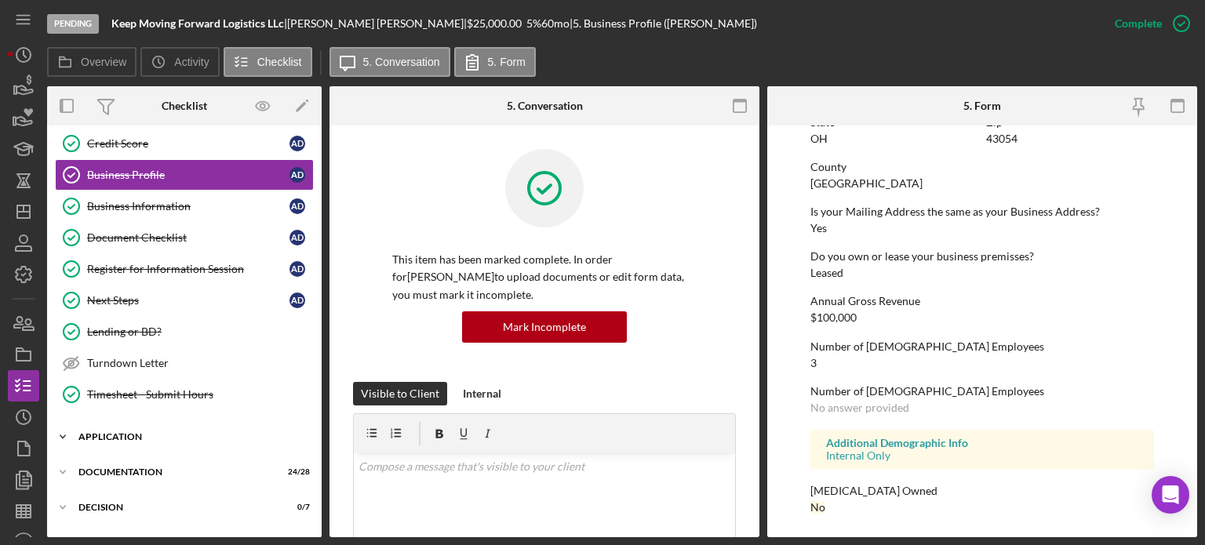
scroll to position [235, 0]
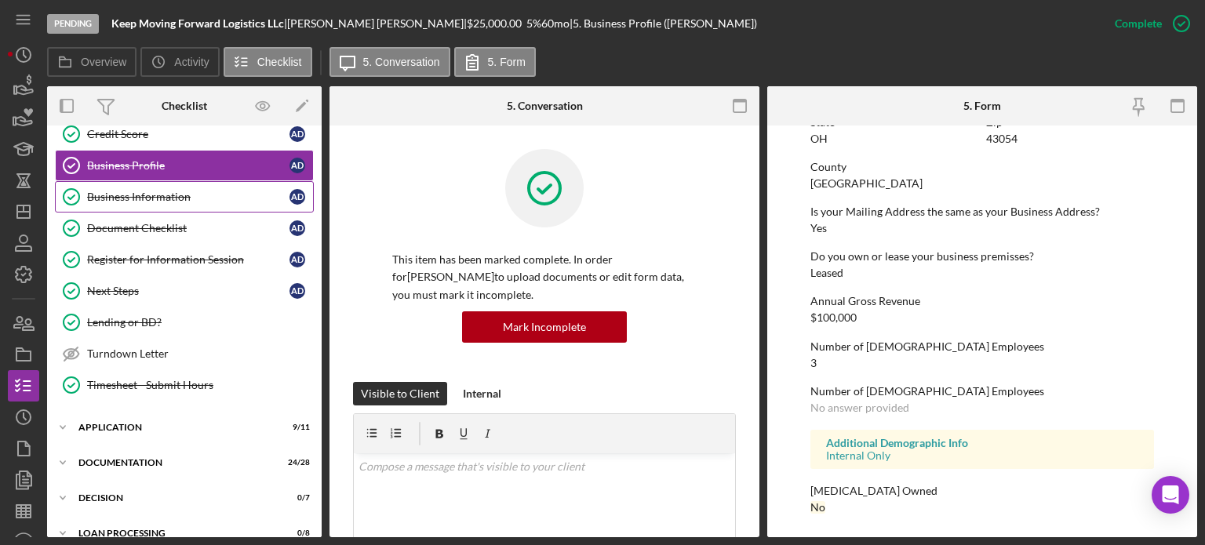
click at [138, 191] on div "Business Information" at bounding box center [188, 197] width 202 height 13
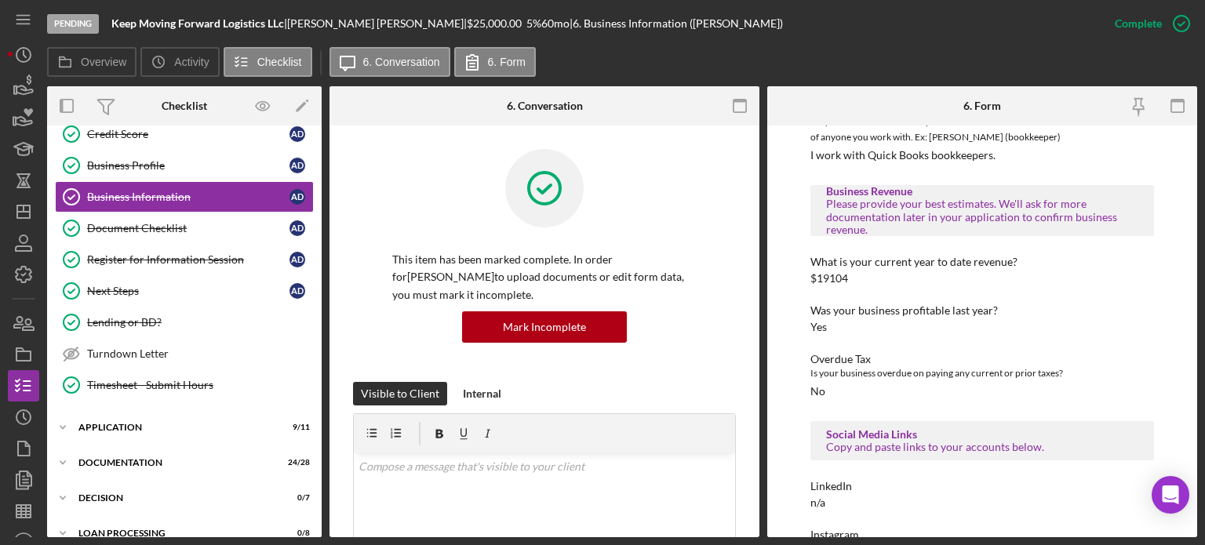
scroll to position [392, 0]
